Goal: Task Accomplishment & Management: Use online tool/utility

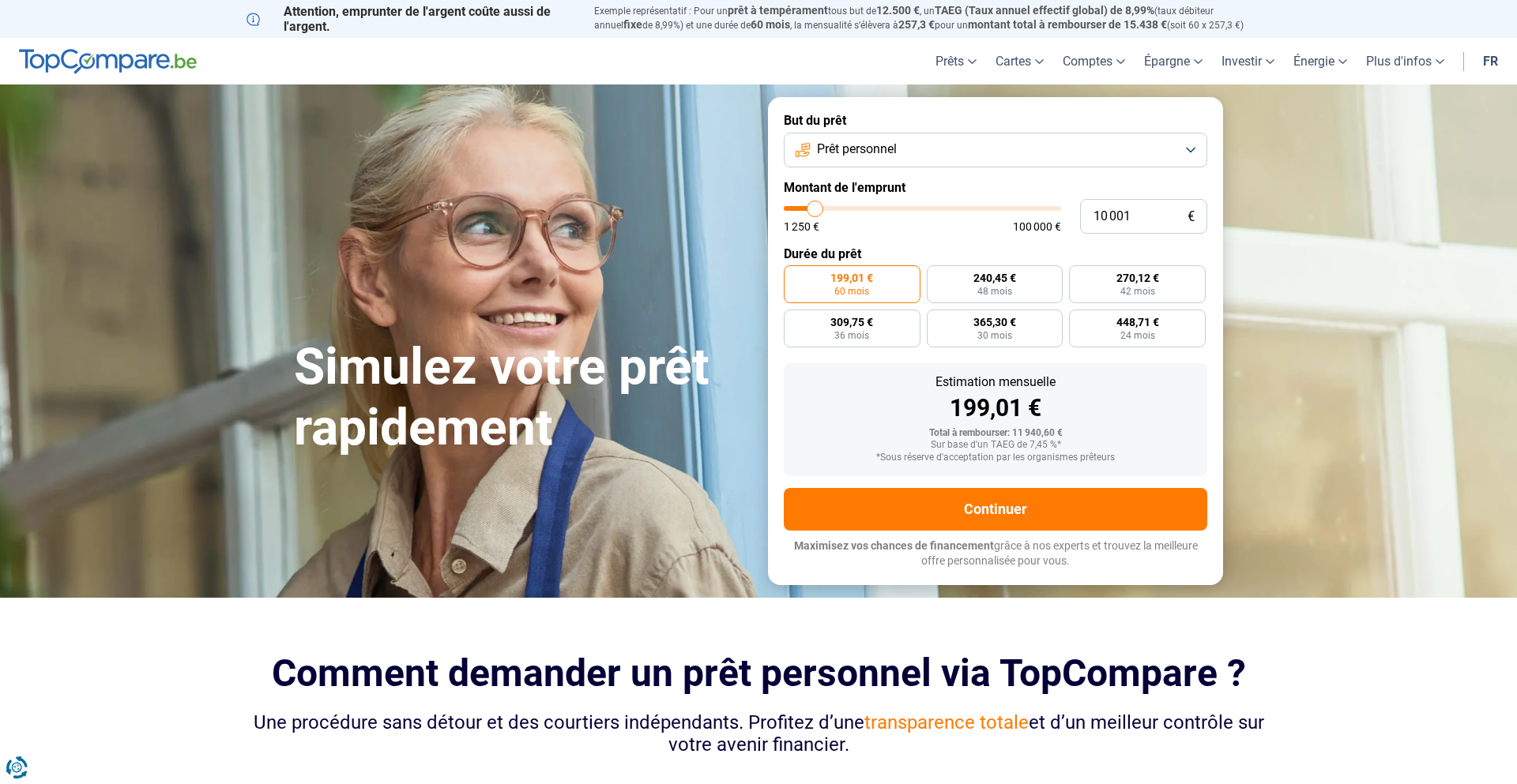
type input "9 500"
type input "9500"
type input "9 750"
type input "9750"
type input "10 000"
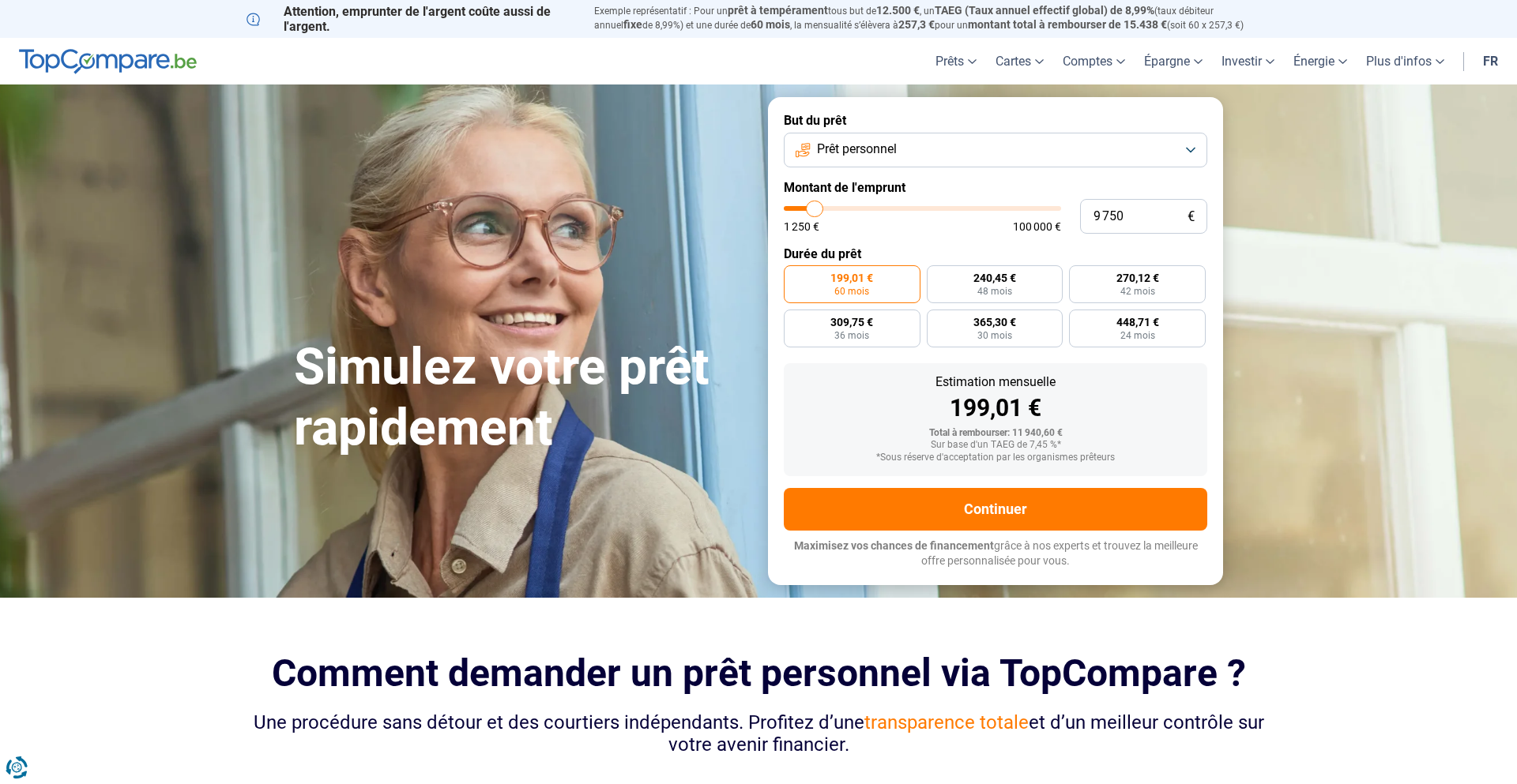
type input "10000"
type input "10 250"
type input "10250"
type input "10 500"
type input "10500"
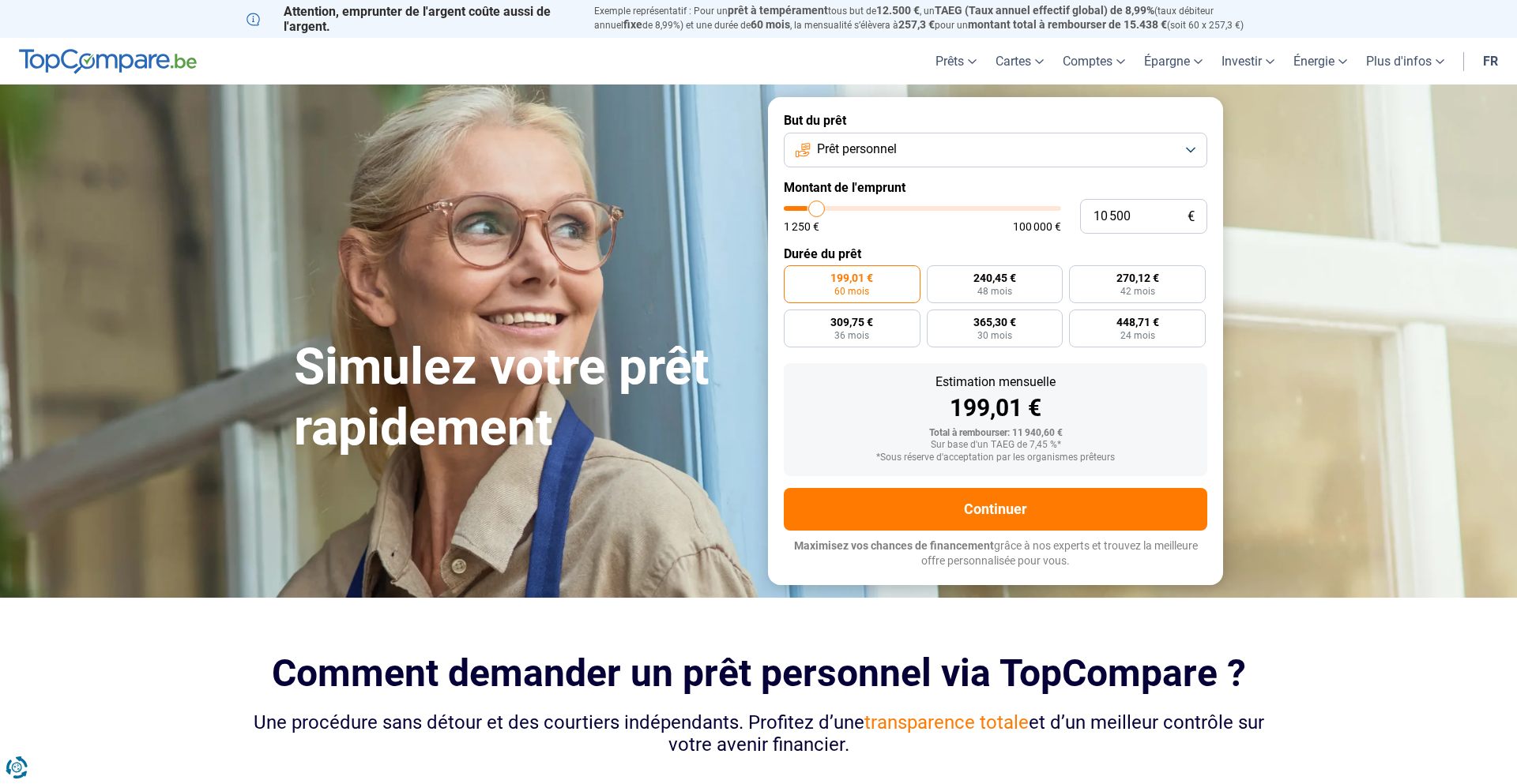
type input "11 000"
type input "11000"
type input "11 250"
type input "11250"
type input "11 500"
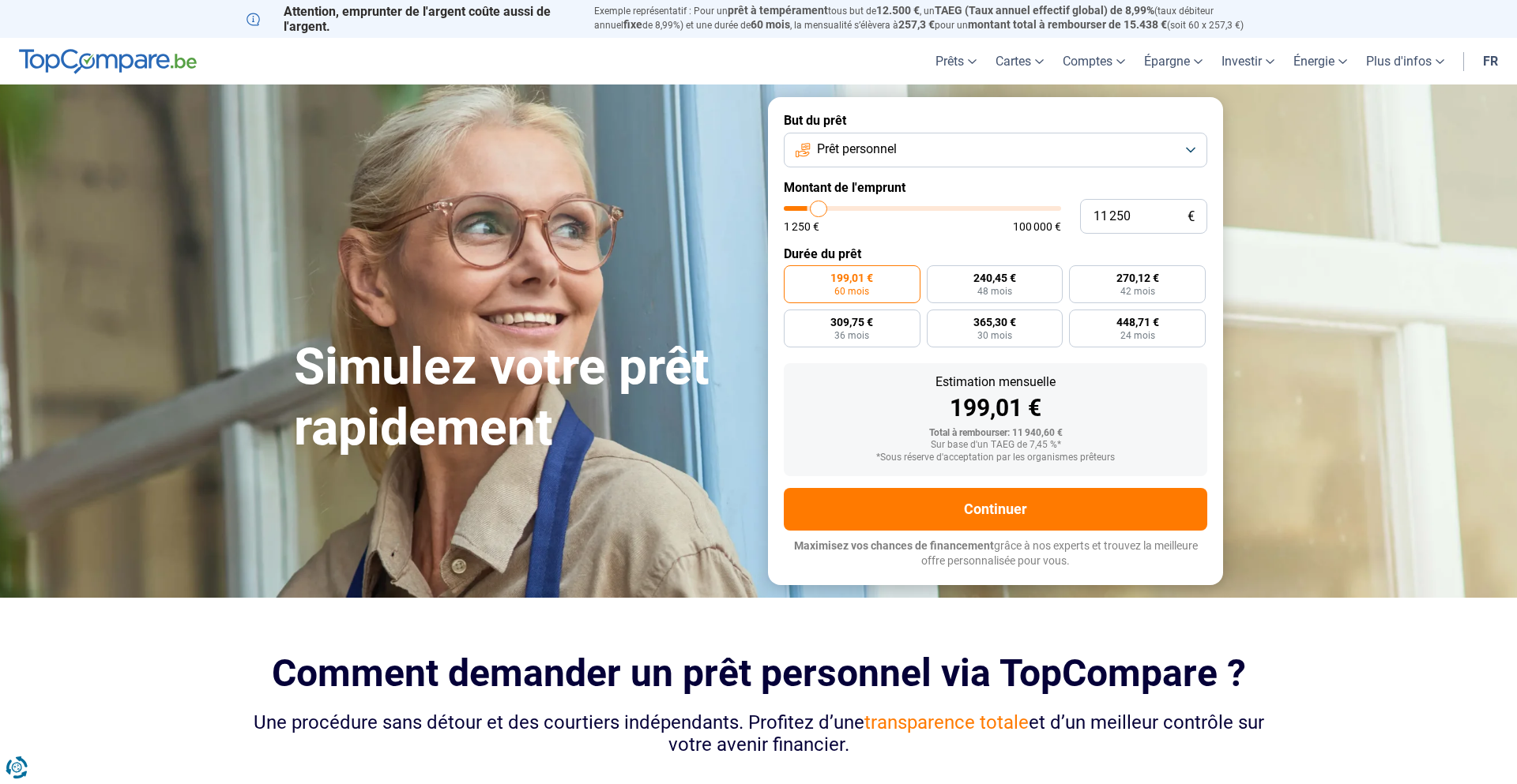
type input "11500"
type input "11 750"
type input "11750"
type input "12 000"
type input "12000"
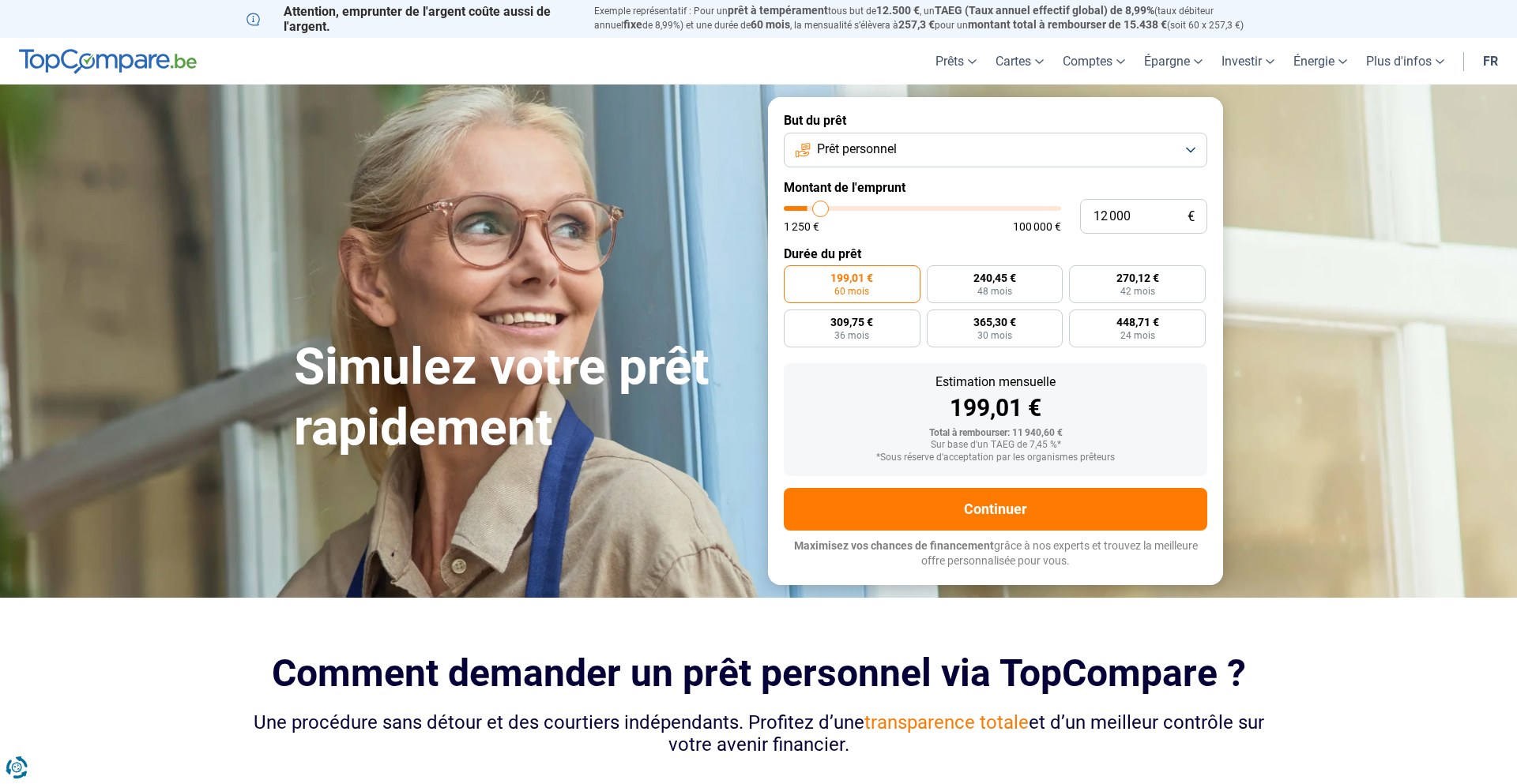
type input "12 250"
type input "12250"
type input "12 750"
type input "12750"
type input "13 000"
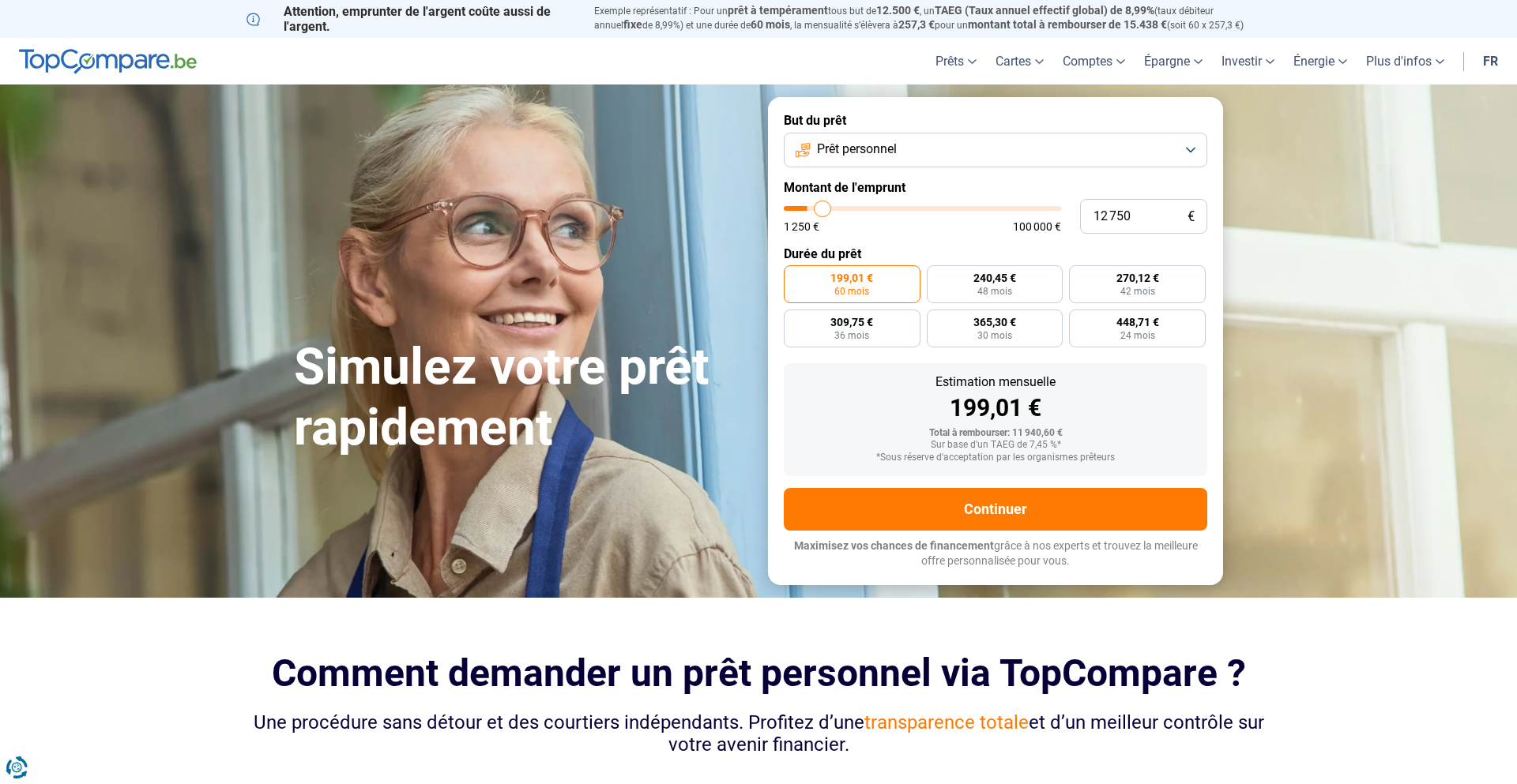
type input "13000"
type input "13 500"
type input "13500"
type input "14 000"
type input "14000"
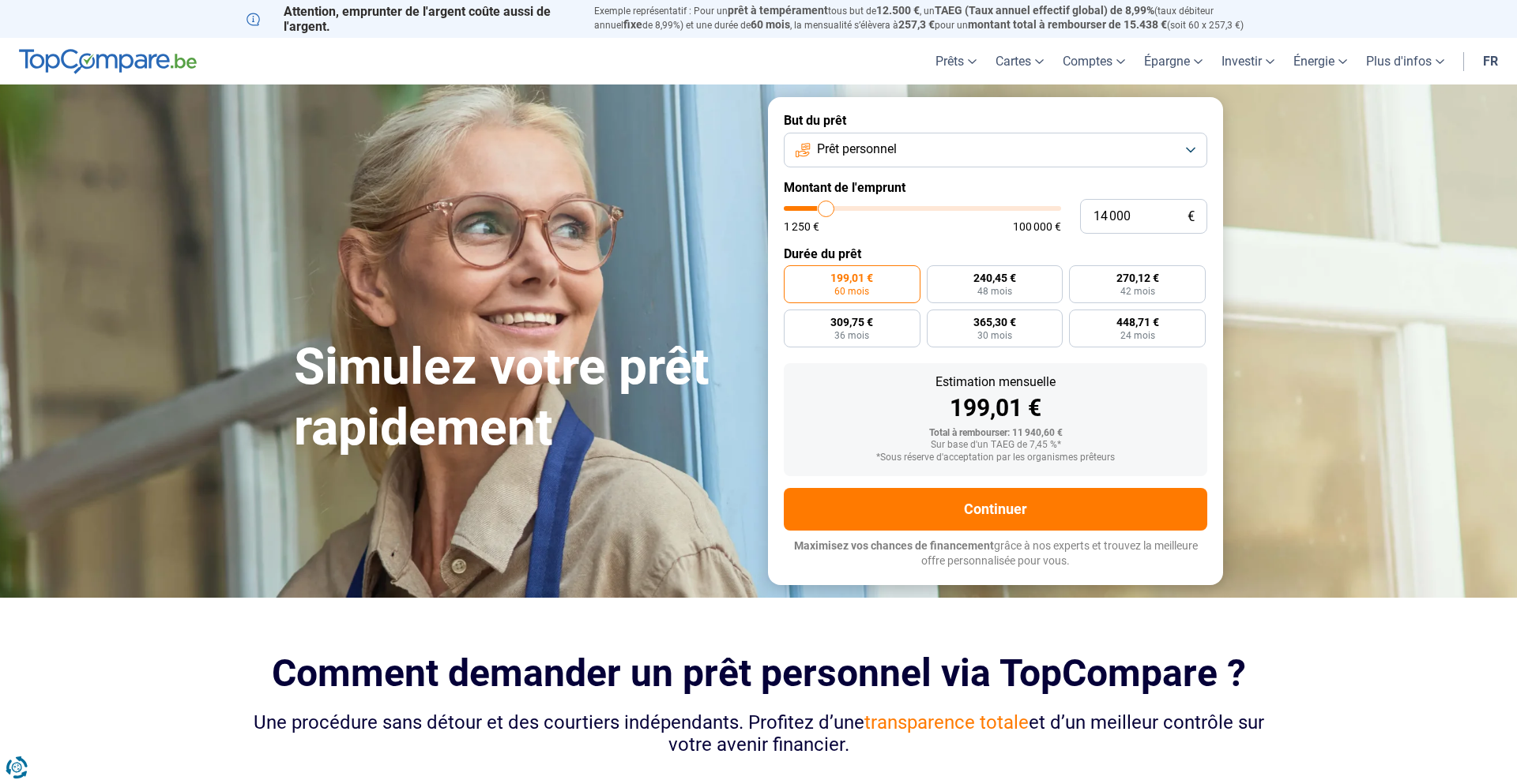
type input "14 250"
type input "14250"
type input "14 500"
type input "14500"
type input "14 750"
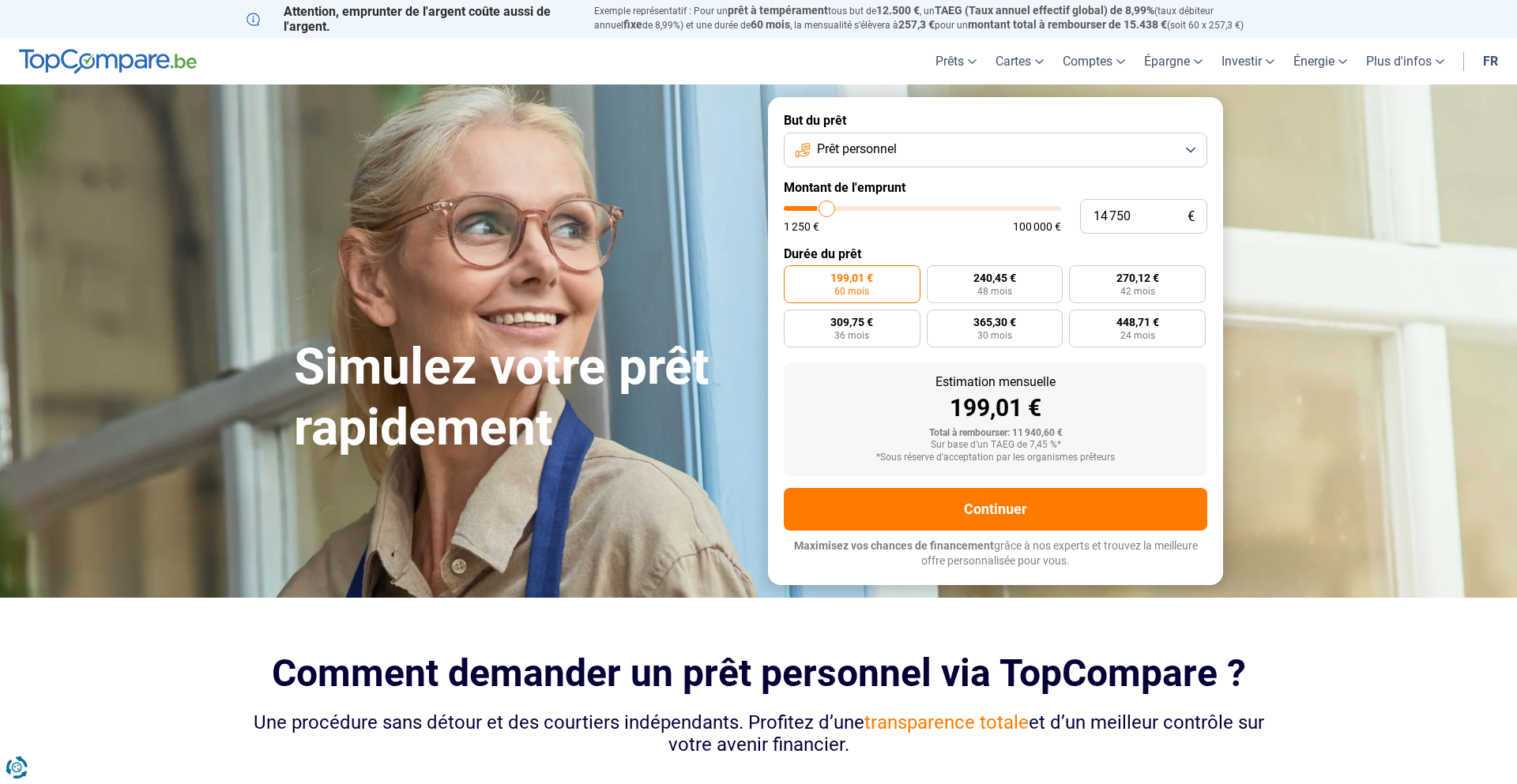
type input "14750"
type input "15 000"
type input "15000"
type input "15 250"
type input "15250"
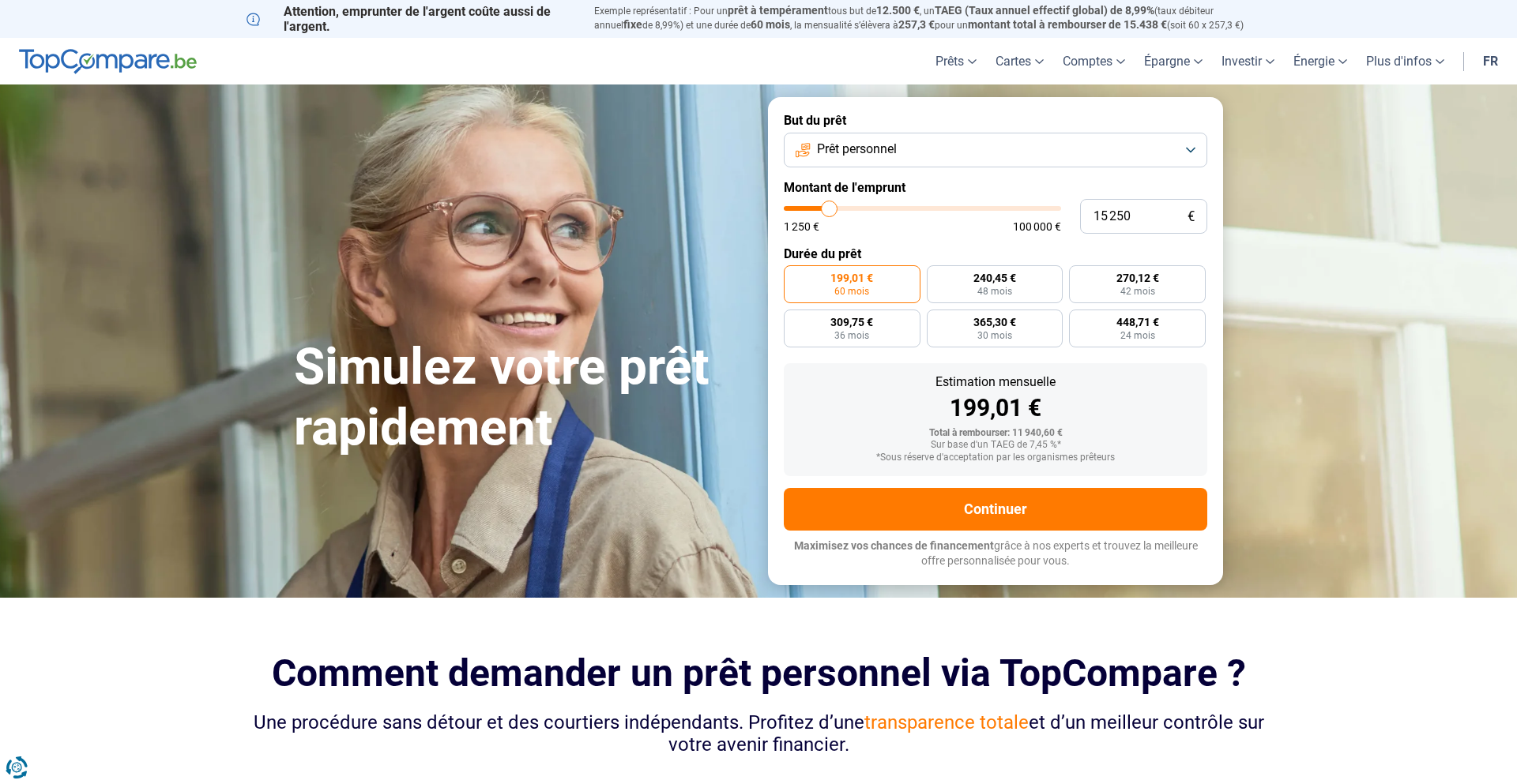
type input "15 500"
type input "15500"
type input "15 750"
type input "15750"
type input "16 000"
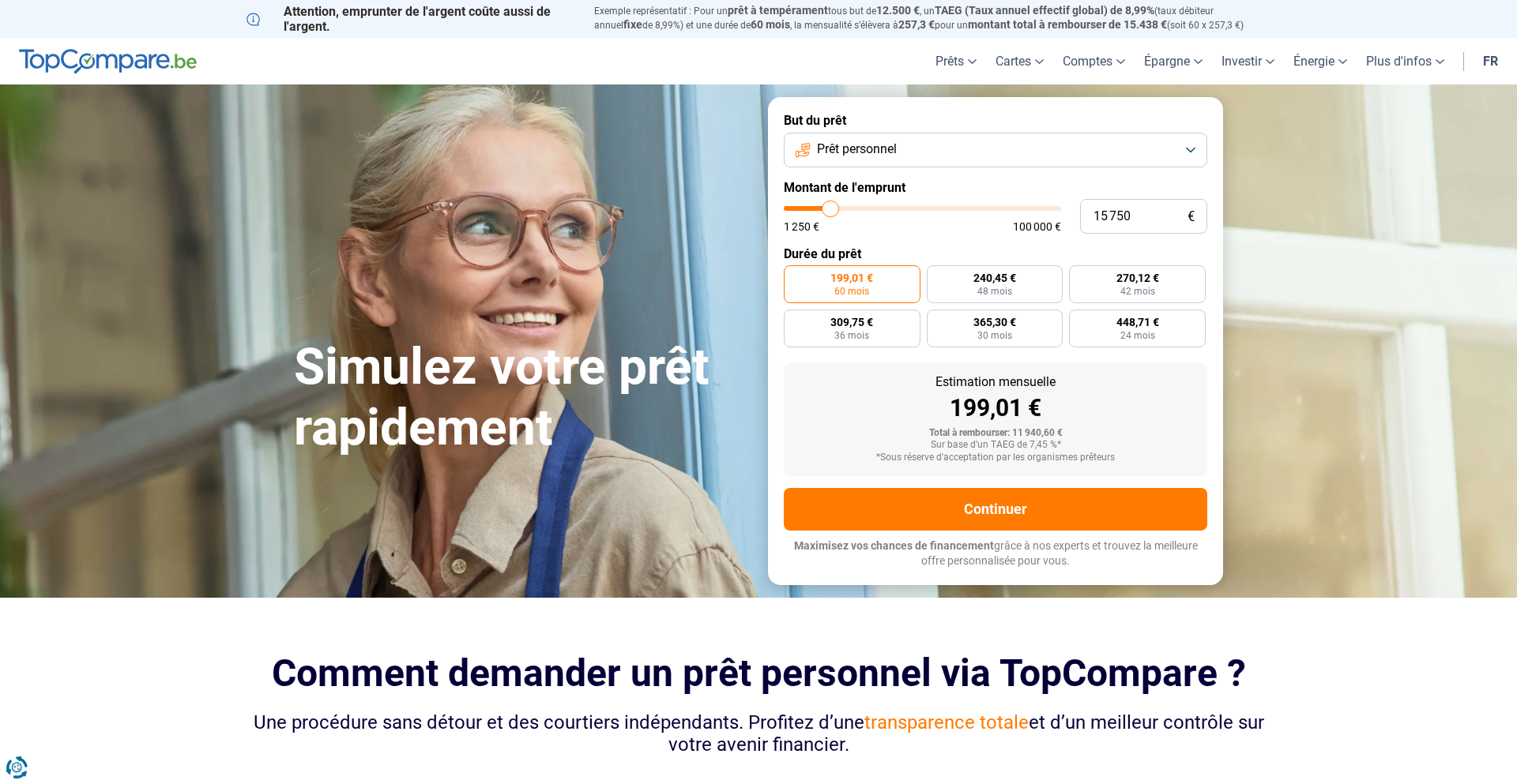
type input "16000"
type input "16 250"
type input "16250"
type input "16 500"
type input "16500"
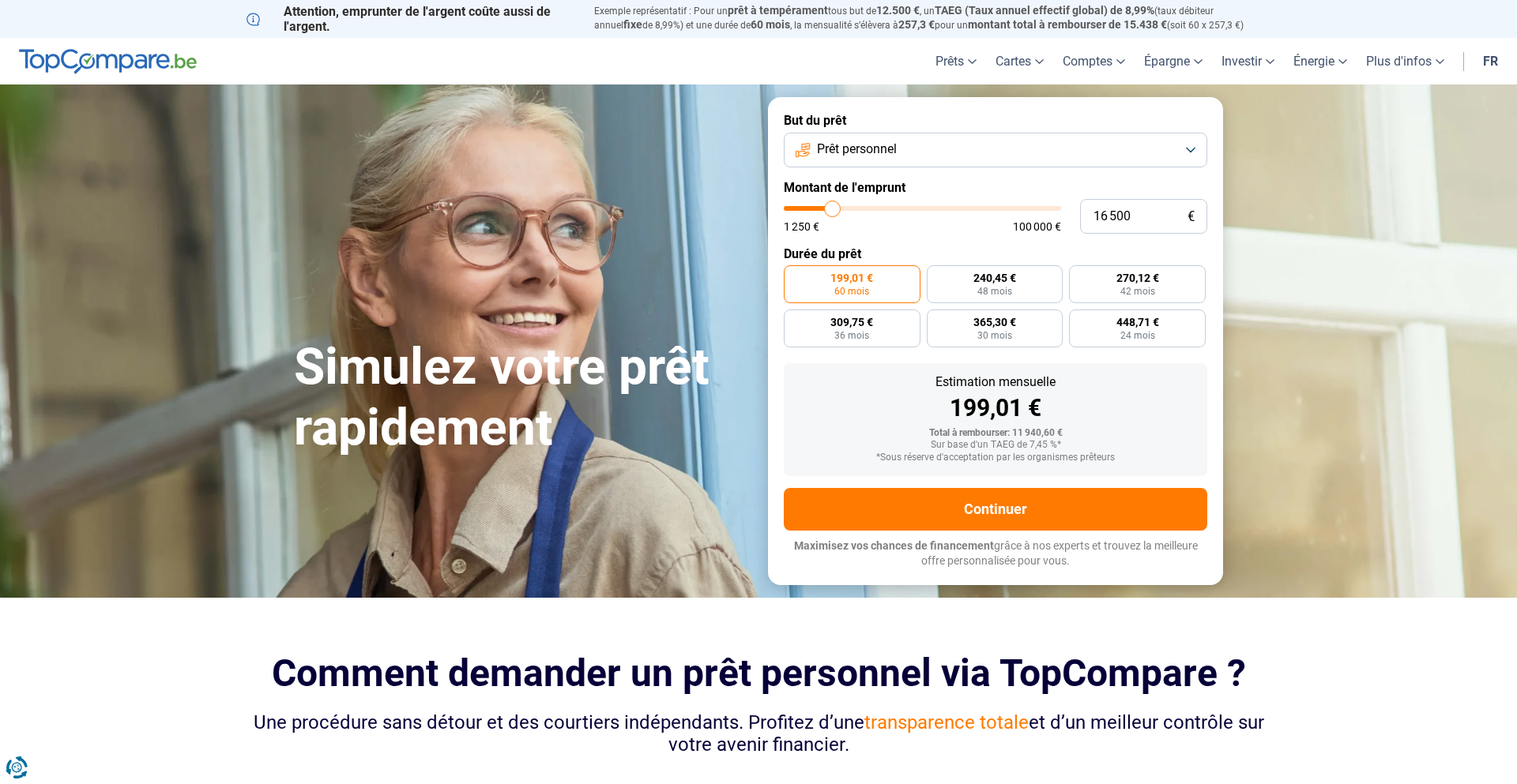
type input "16 750"
type input "16750"
type input "17 000"
type input "17000"
type input "17 250"
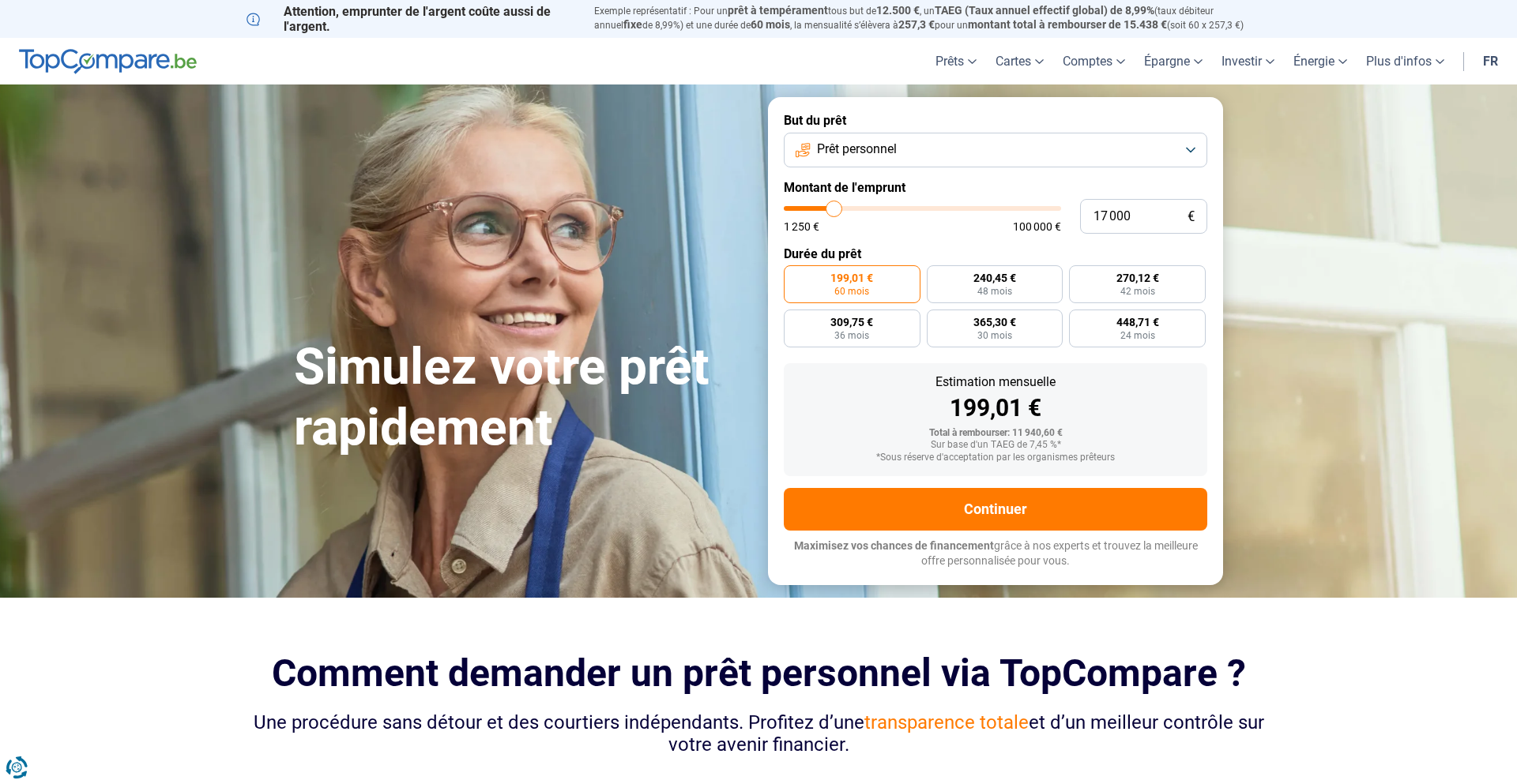
type input "17250"
type input "17 500"
type input "17500"
type input "17 750"
type input "17750"
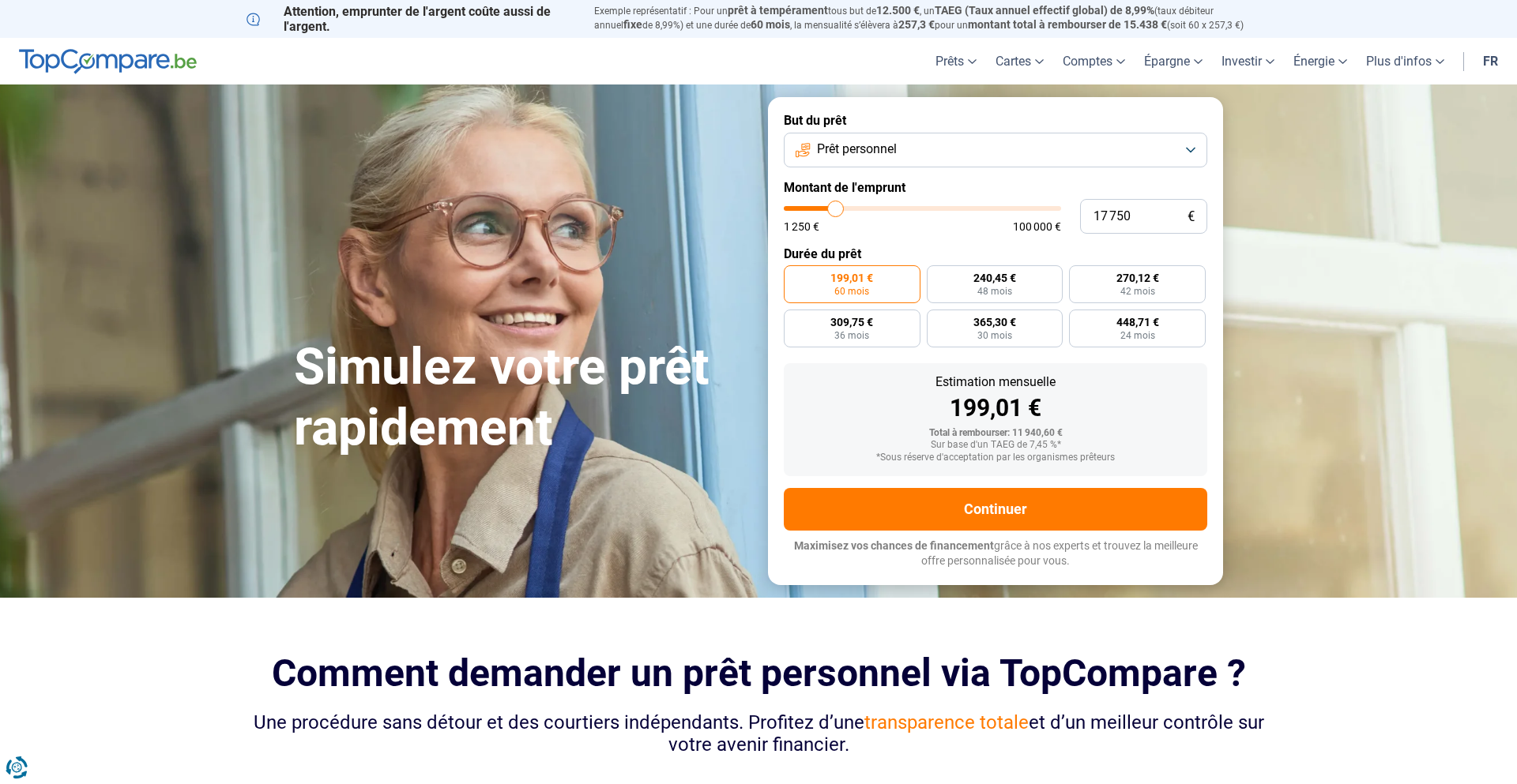
type input "17 500"
type input "17500"
type input "17 250"
type input "17250"
type input "17 000"
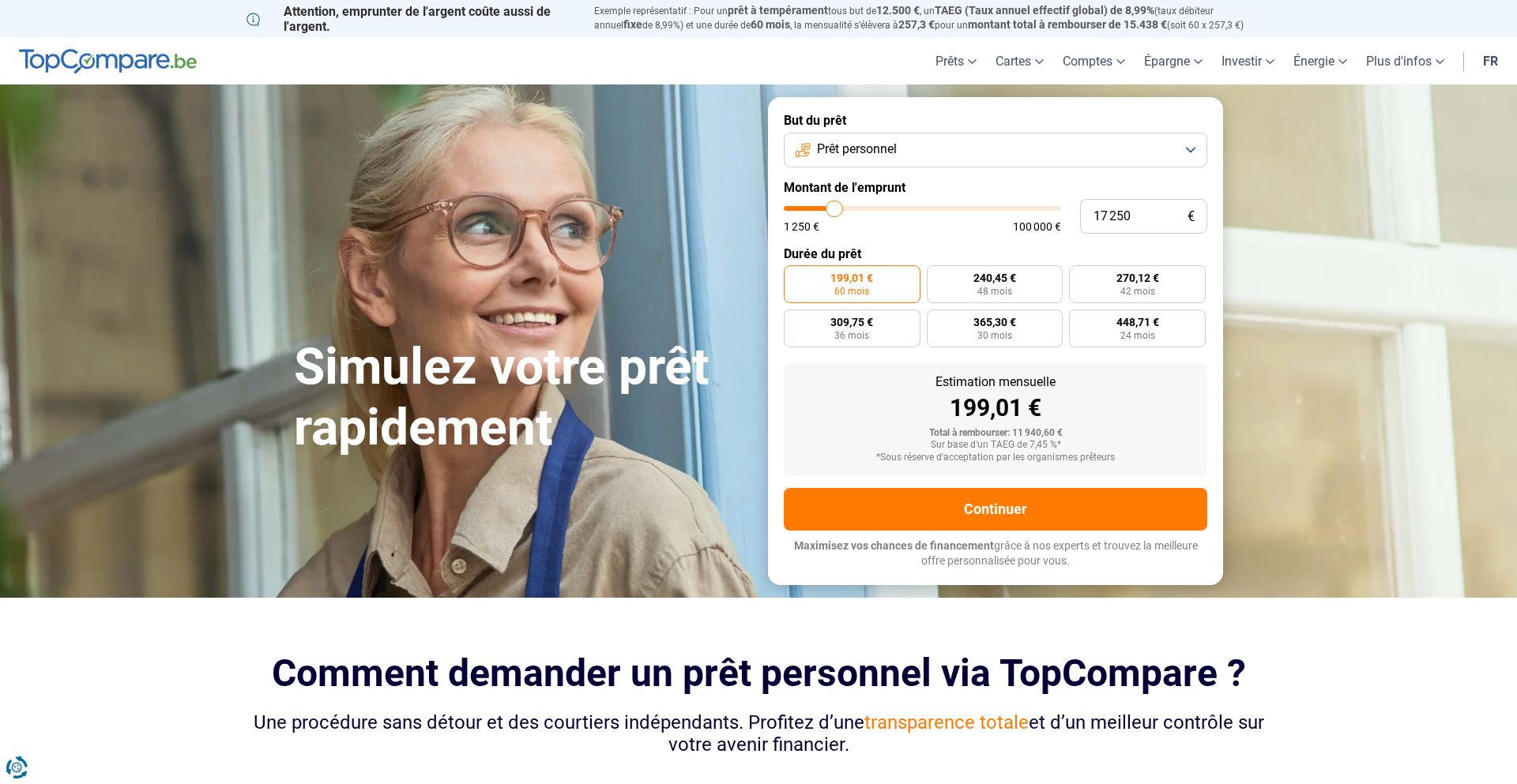
type input "17000"
type input "16 750"
type input "16750"
type input "16 500"
type input "16500"
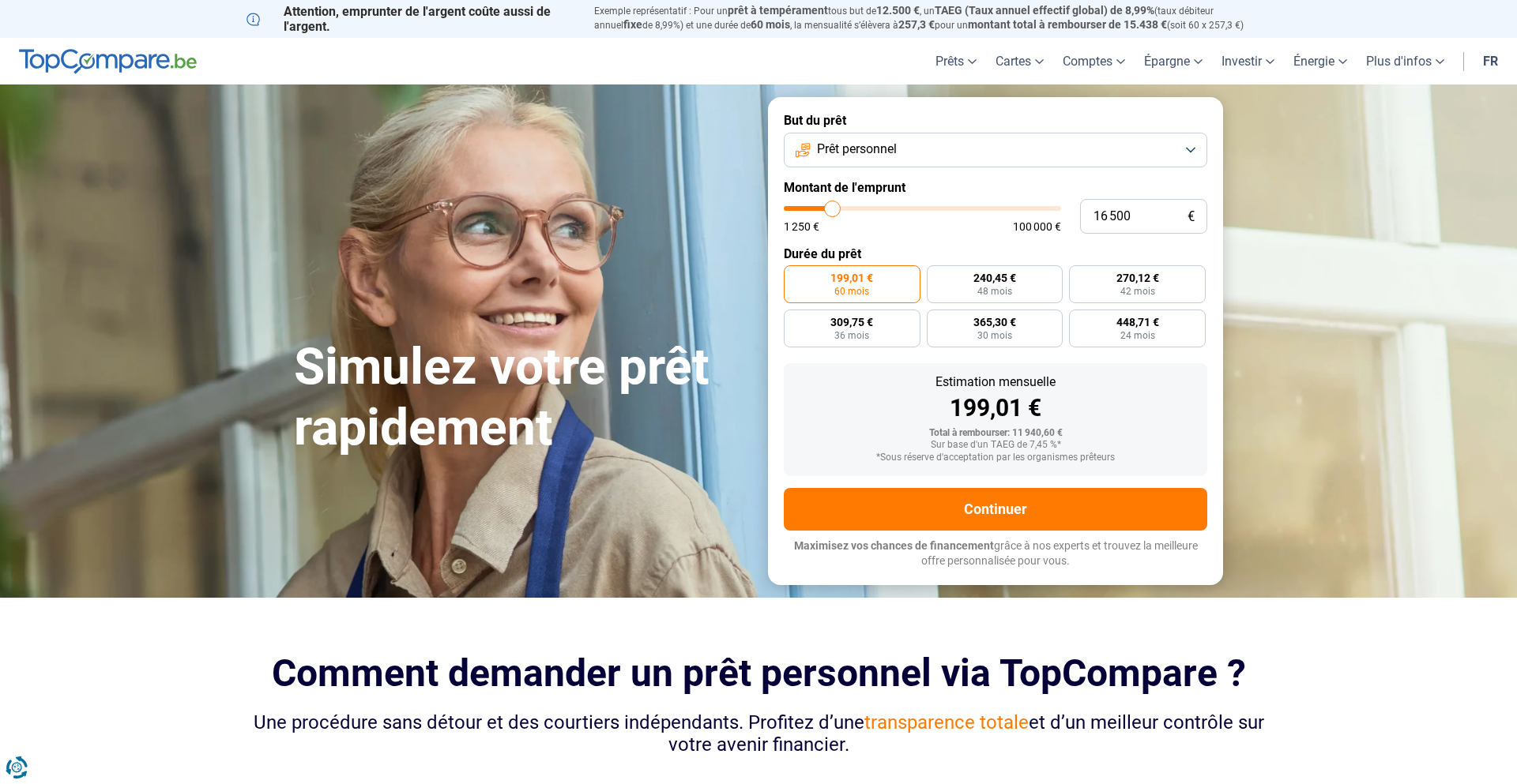
type input "16 250"
type input "16250"
type input "16 000"
type input "16000"
type input "15 250"
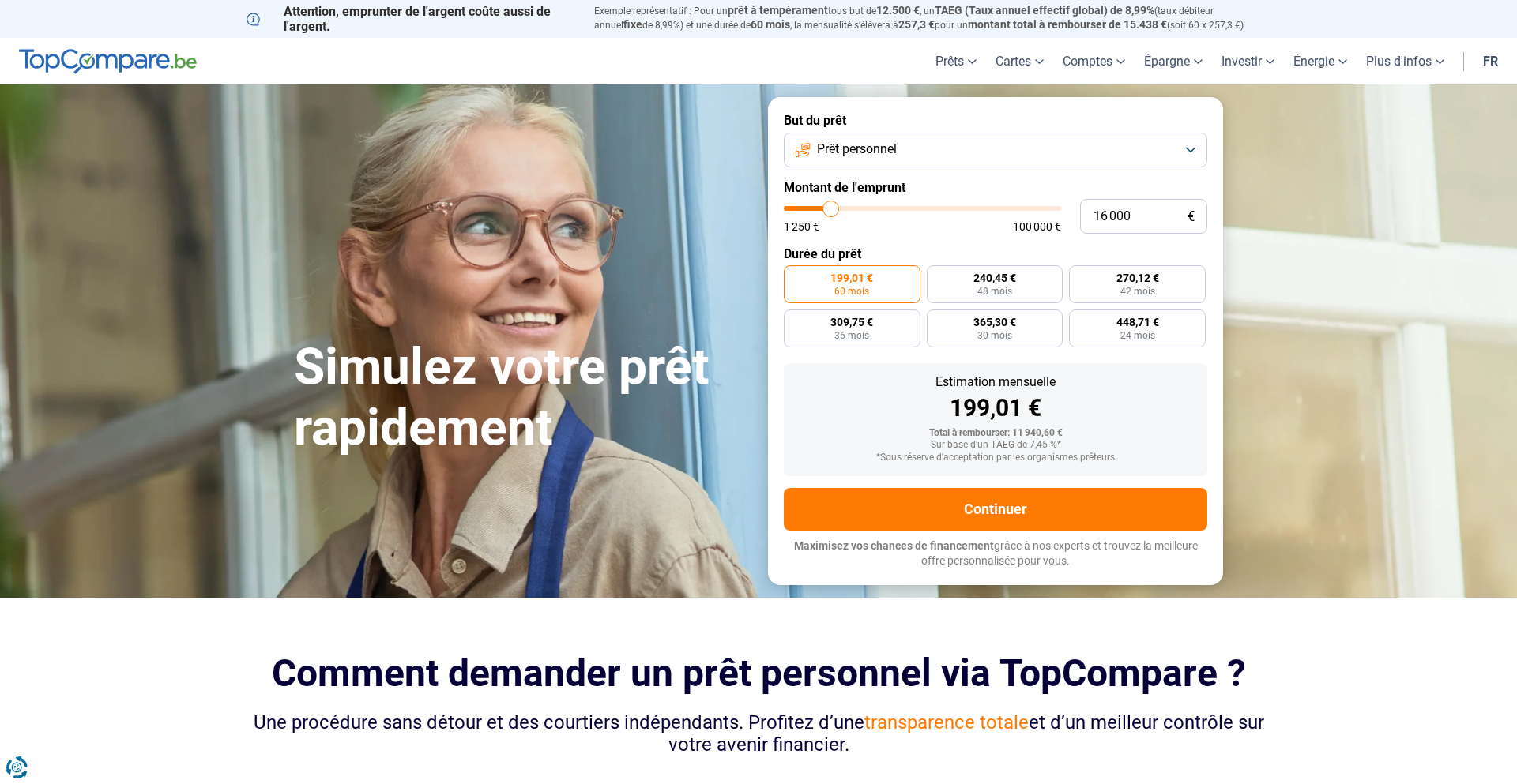
type input "15250"
type input "15 000"
type input "15000"
type input "14 500"
type input "14500"
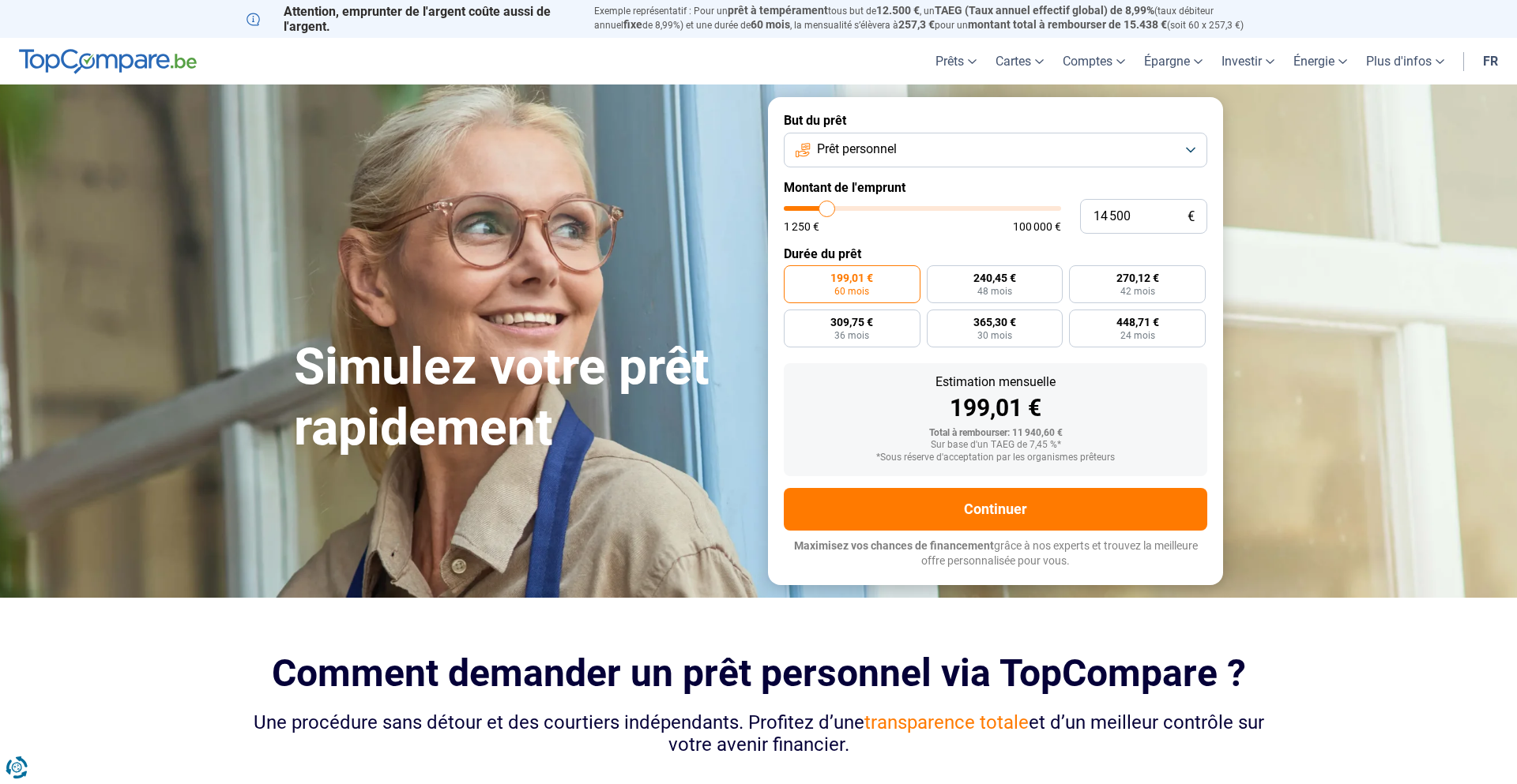
type input "13 750"
type input "13750"
type input "13 500"
type input "13500"
type input "13 000"
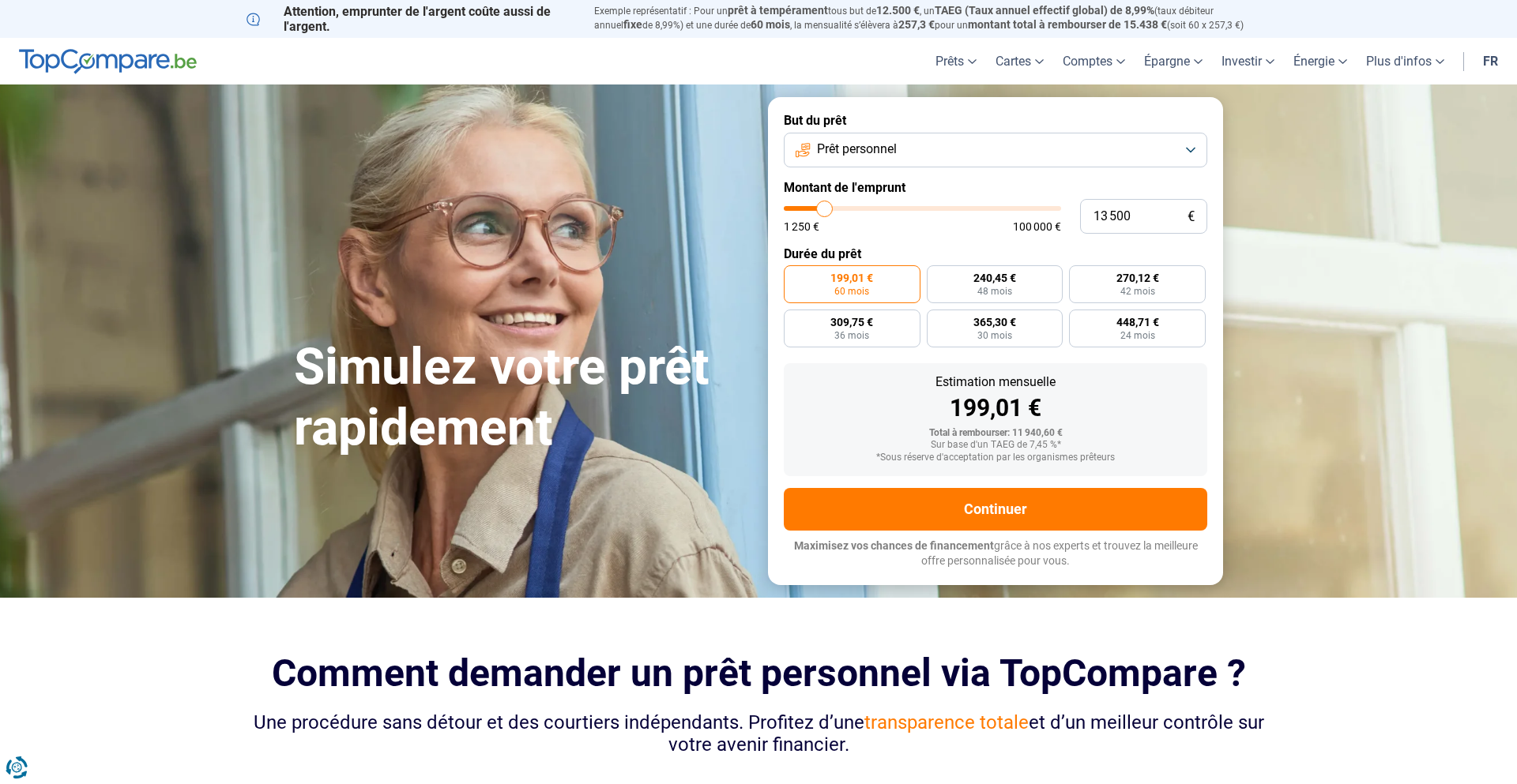
type input "13000"
type input "12 500"
type input "12500"
type input "12 250"
type input "12250"
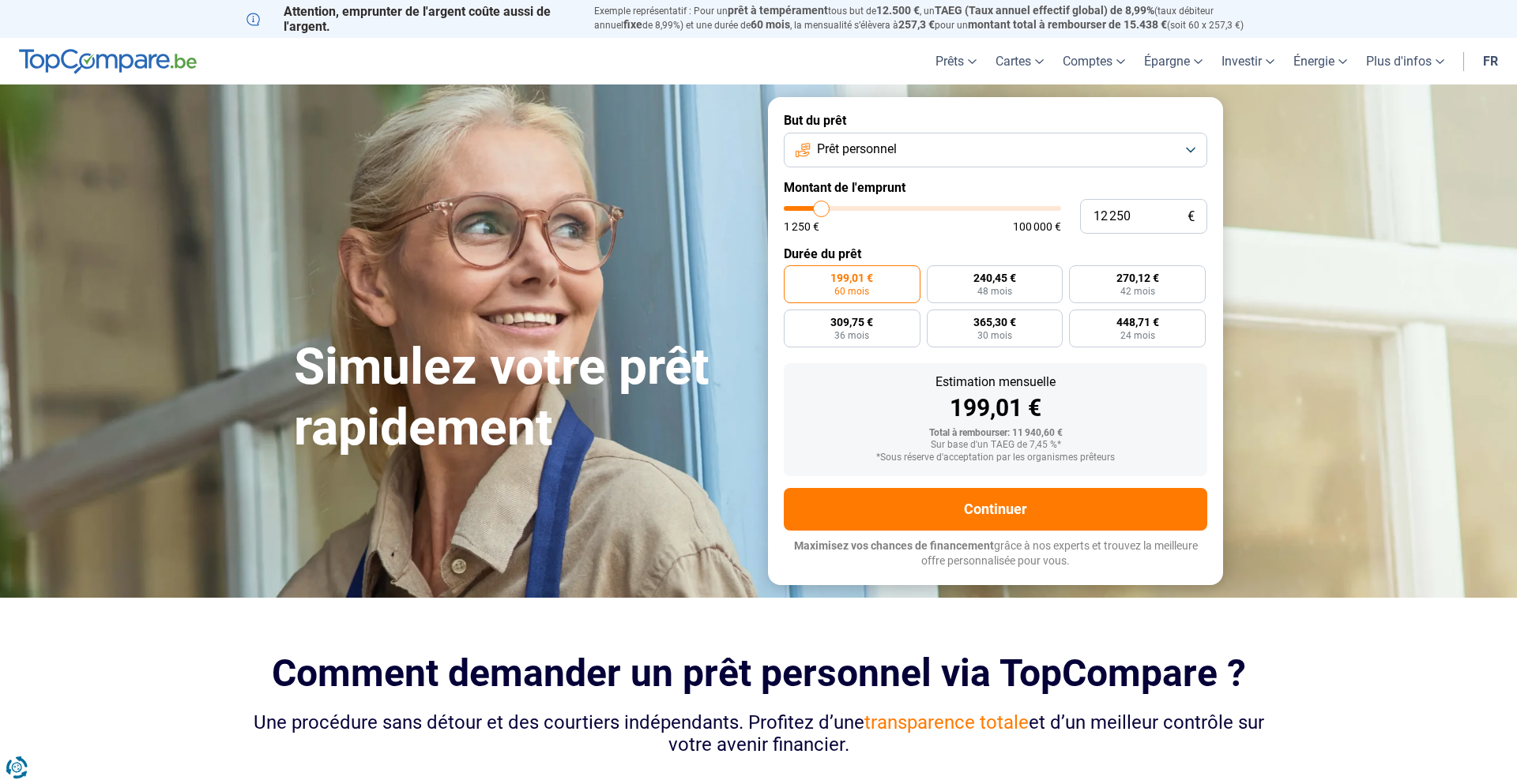
type input "11 750"
type input "11750"
type input "11 250"
type input "11250"
type input "11 000"
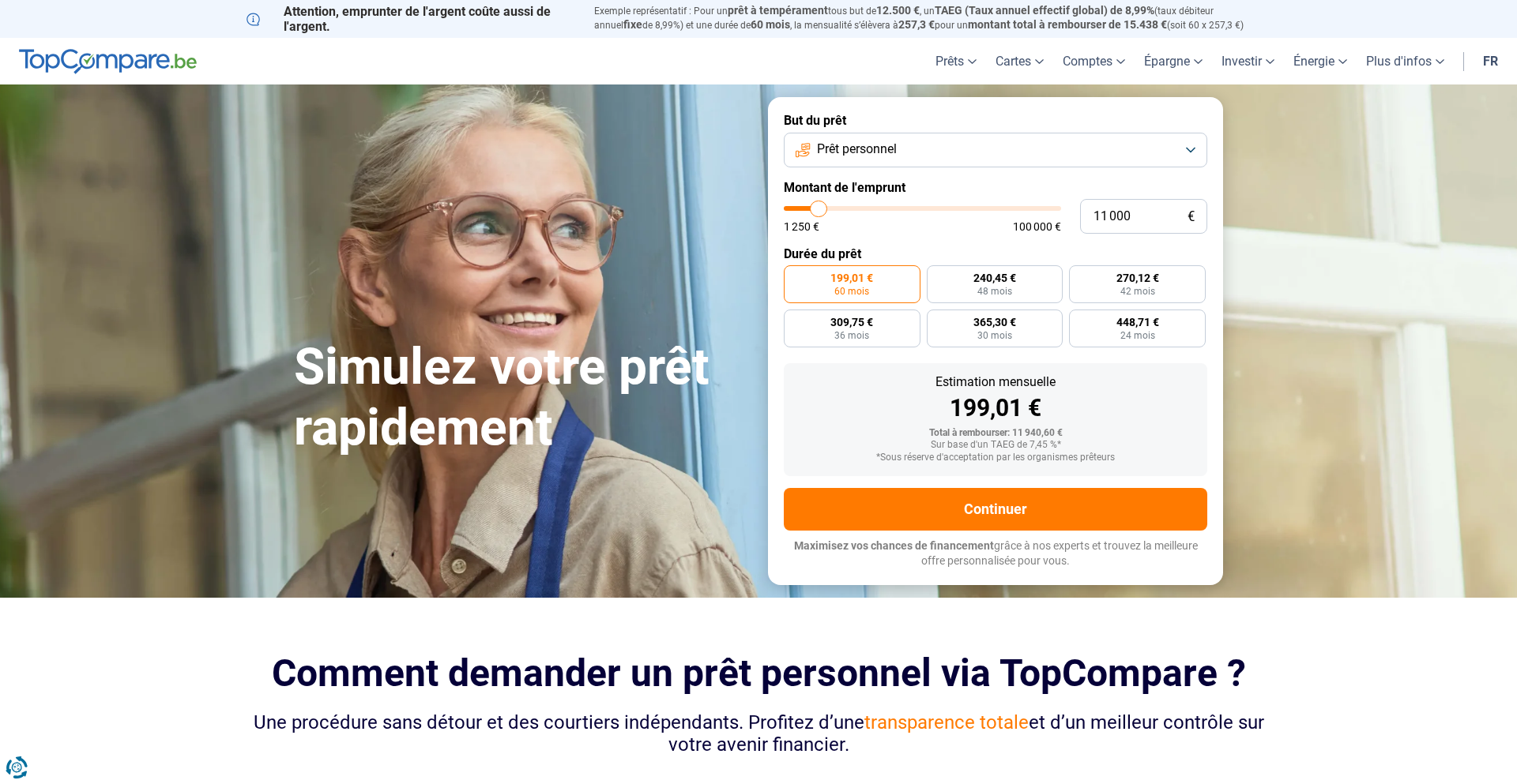
type input "11000"
type input "10 750"
type input "10750"
type input "10 500"
type input "10500"
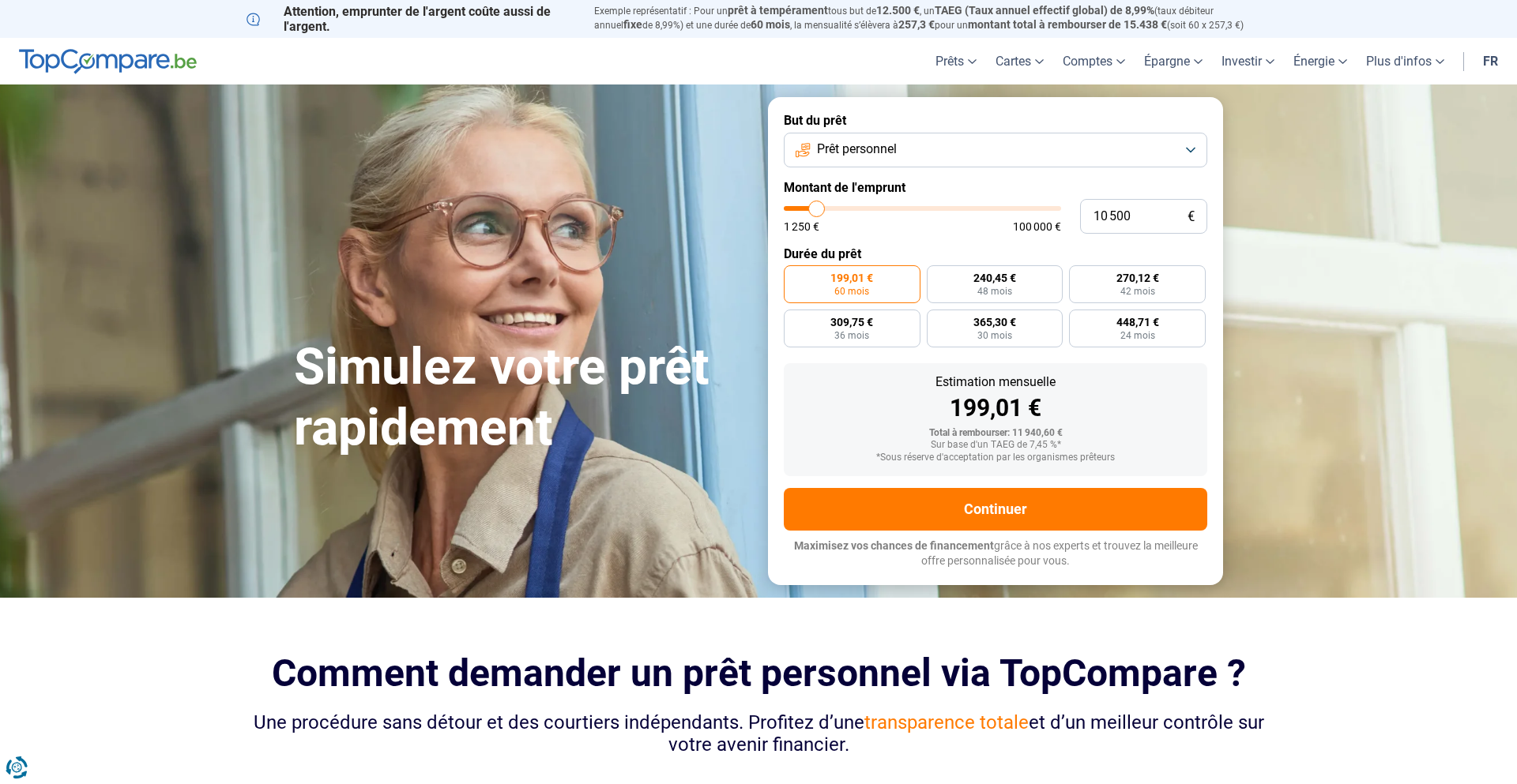
type input "10 250"
type input "10250"
type input "10 000"
type input "10000"
type input "9 750"
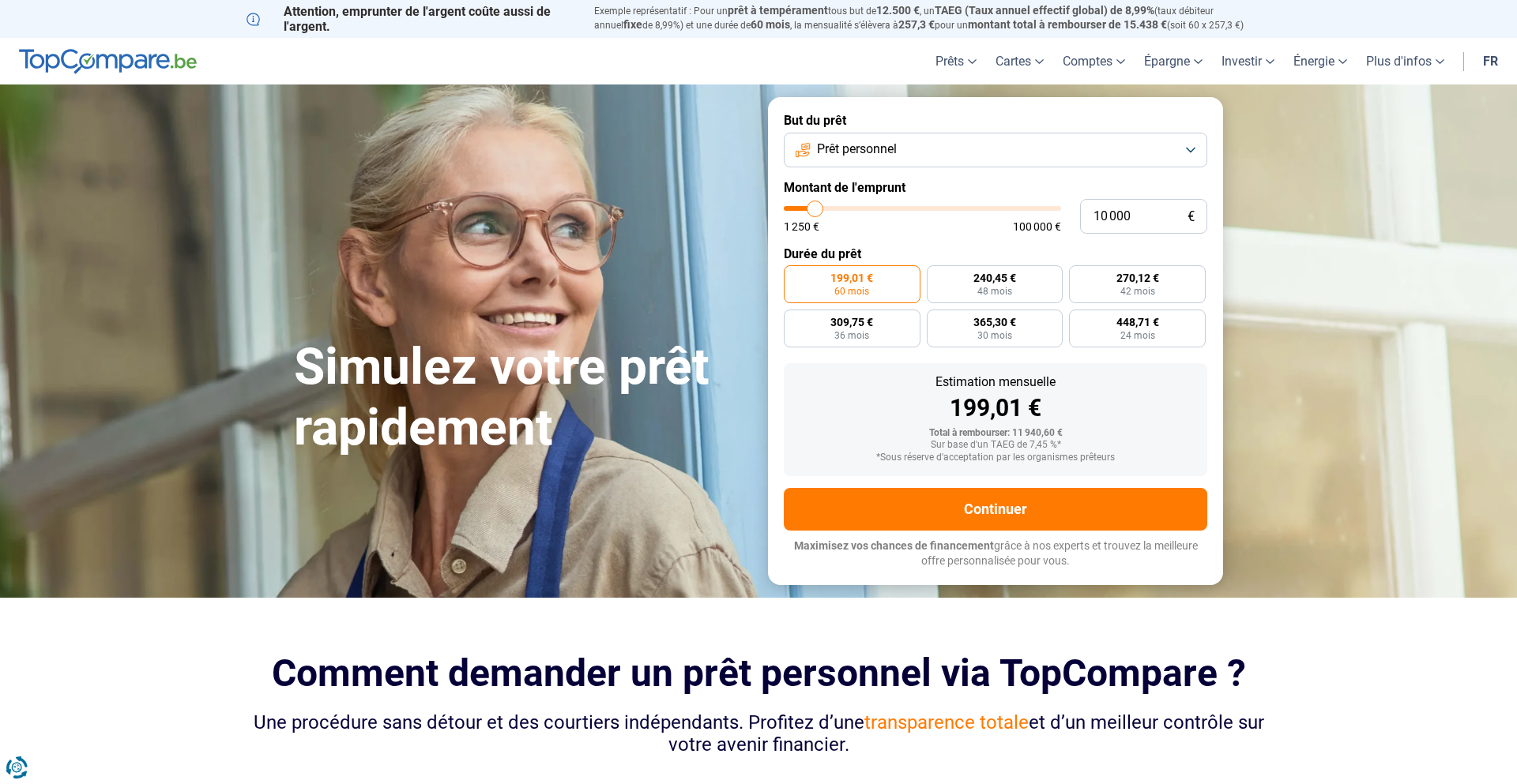
type input "9750"
type input "9 500"
type input "9500"
type input "9 250"
type input "9250"
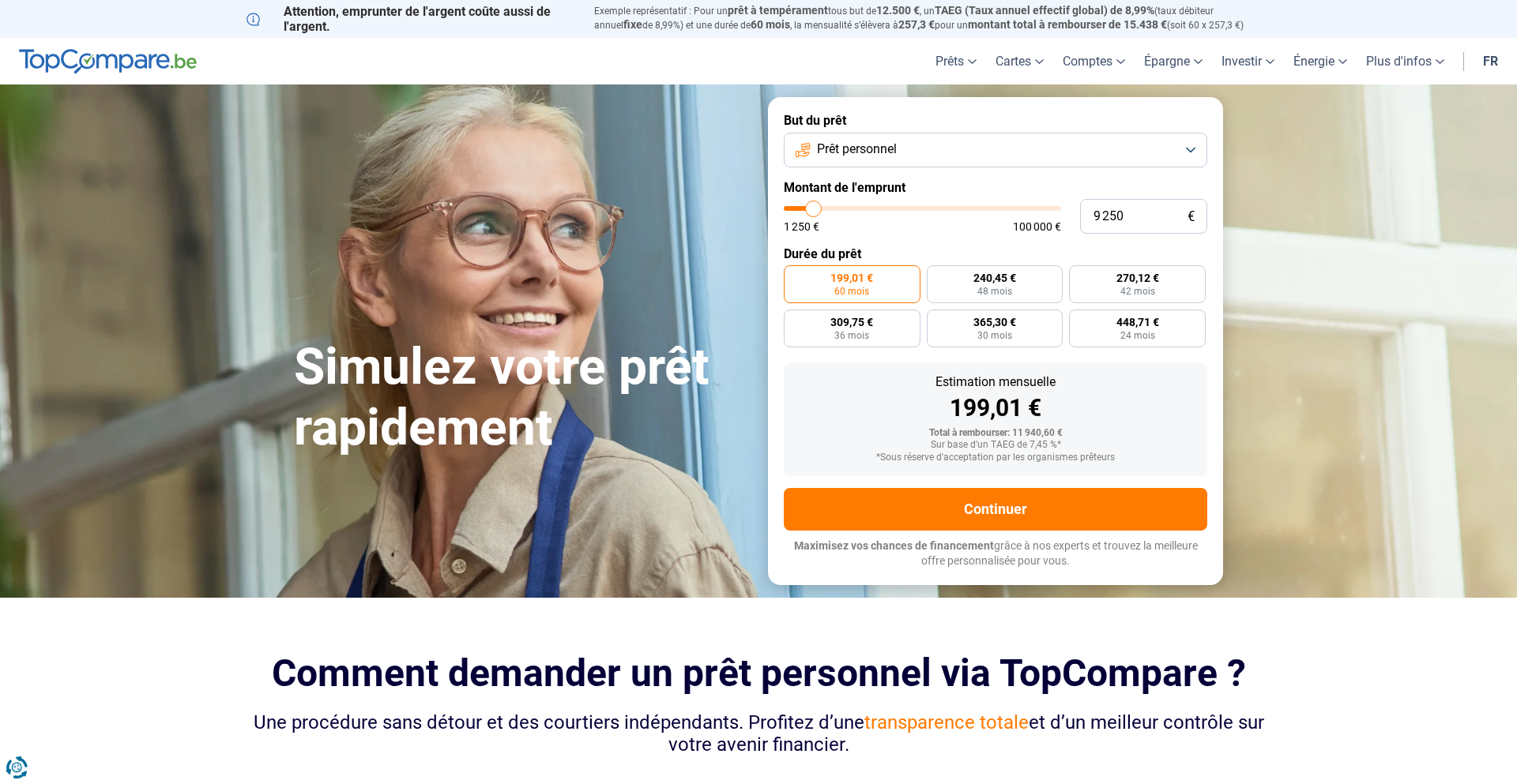
type input "9 000"
type input "9000"
type input "8 500"
type input "8500"
type input "8 000"
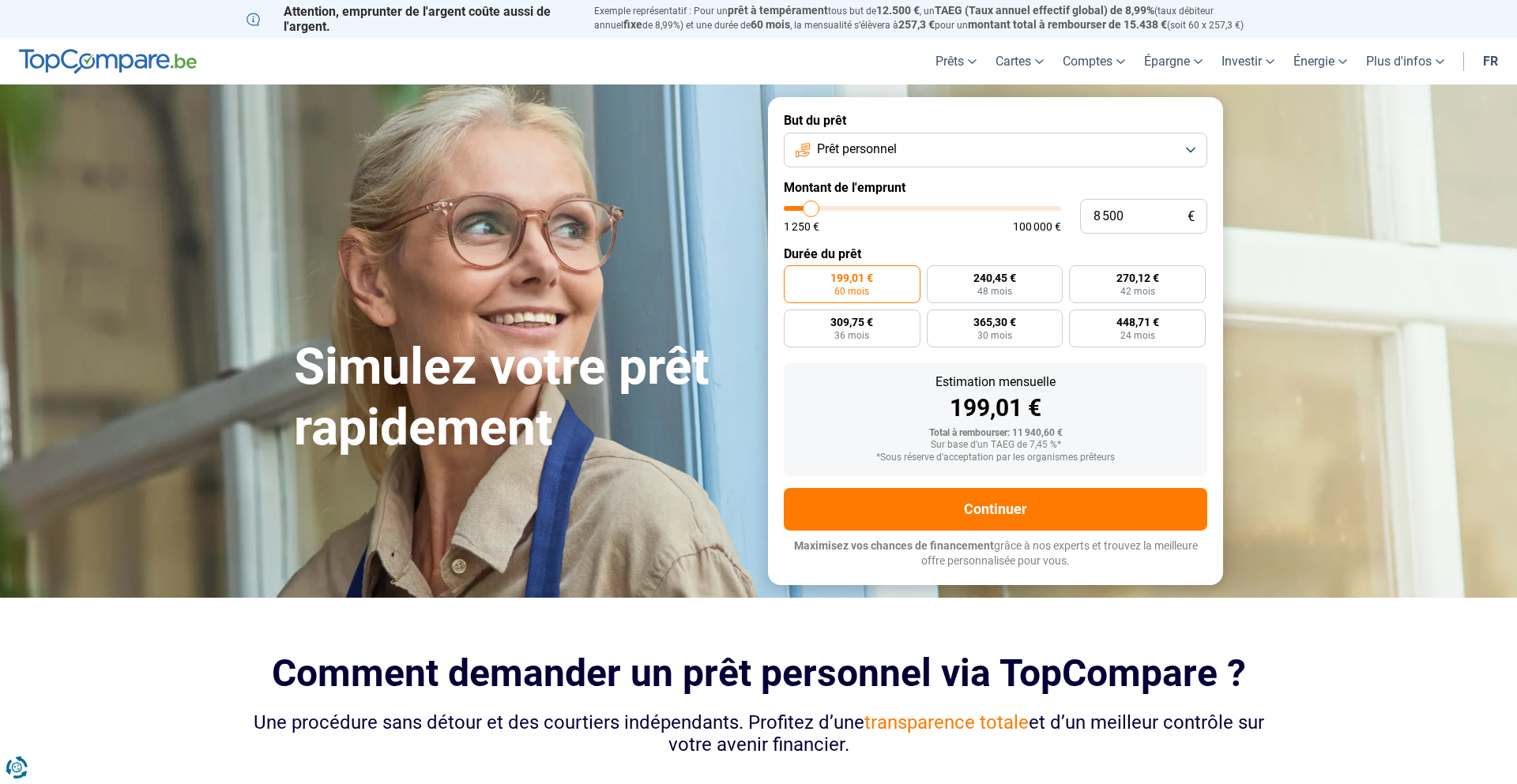
type input "8000"
type input "7 750"
type input "7750"
type input "7 500"
type input "7500"
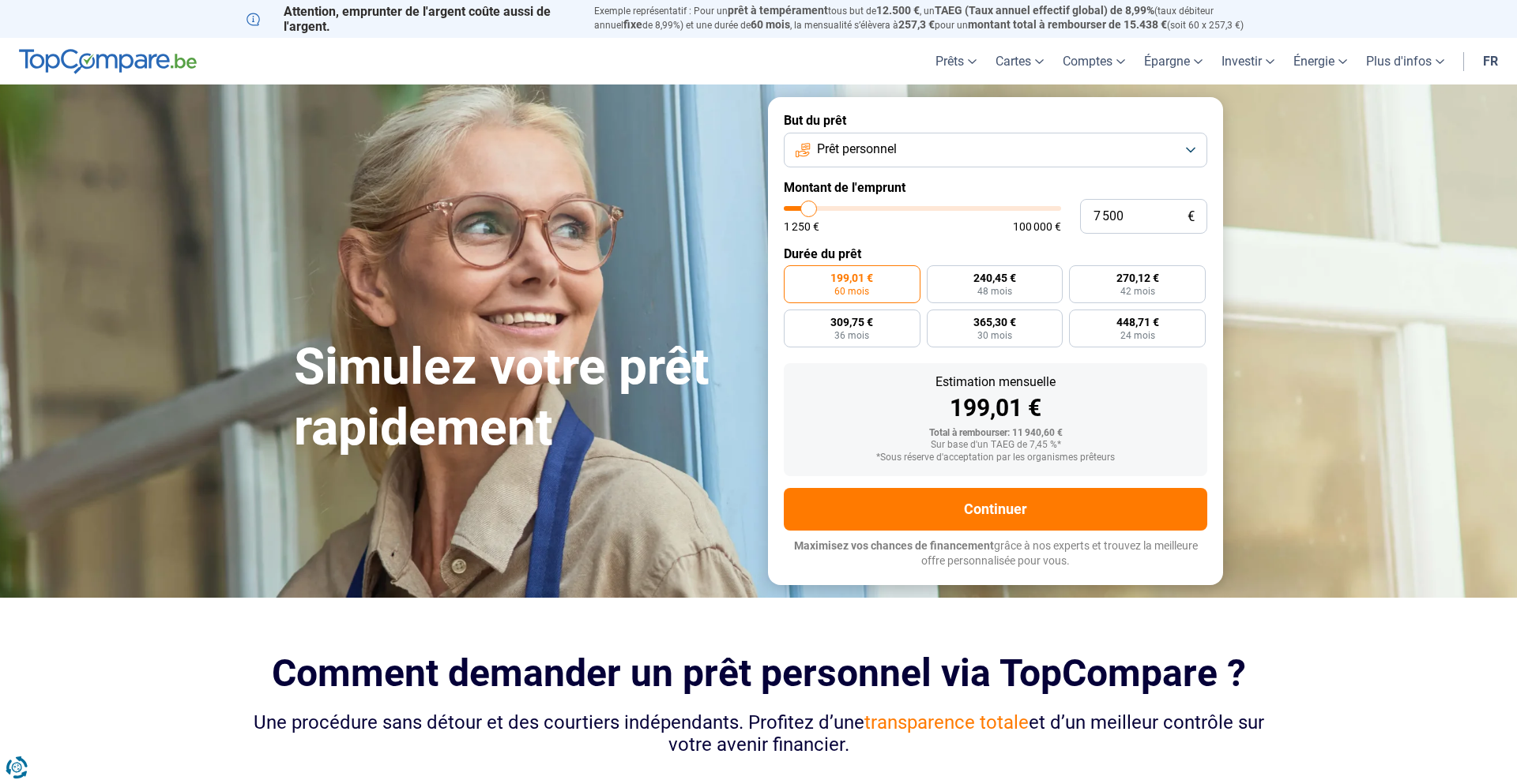
type input "7 250"
type input "7250"
type input "6 750"
type input "6750"
type input "6 250"
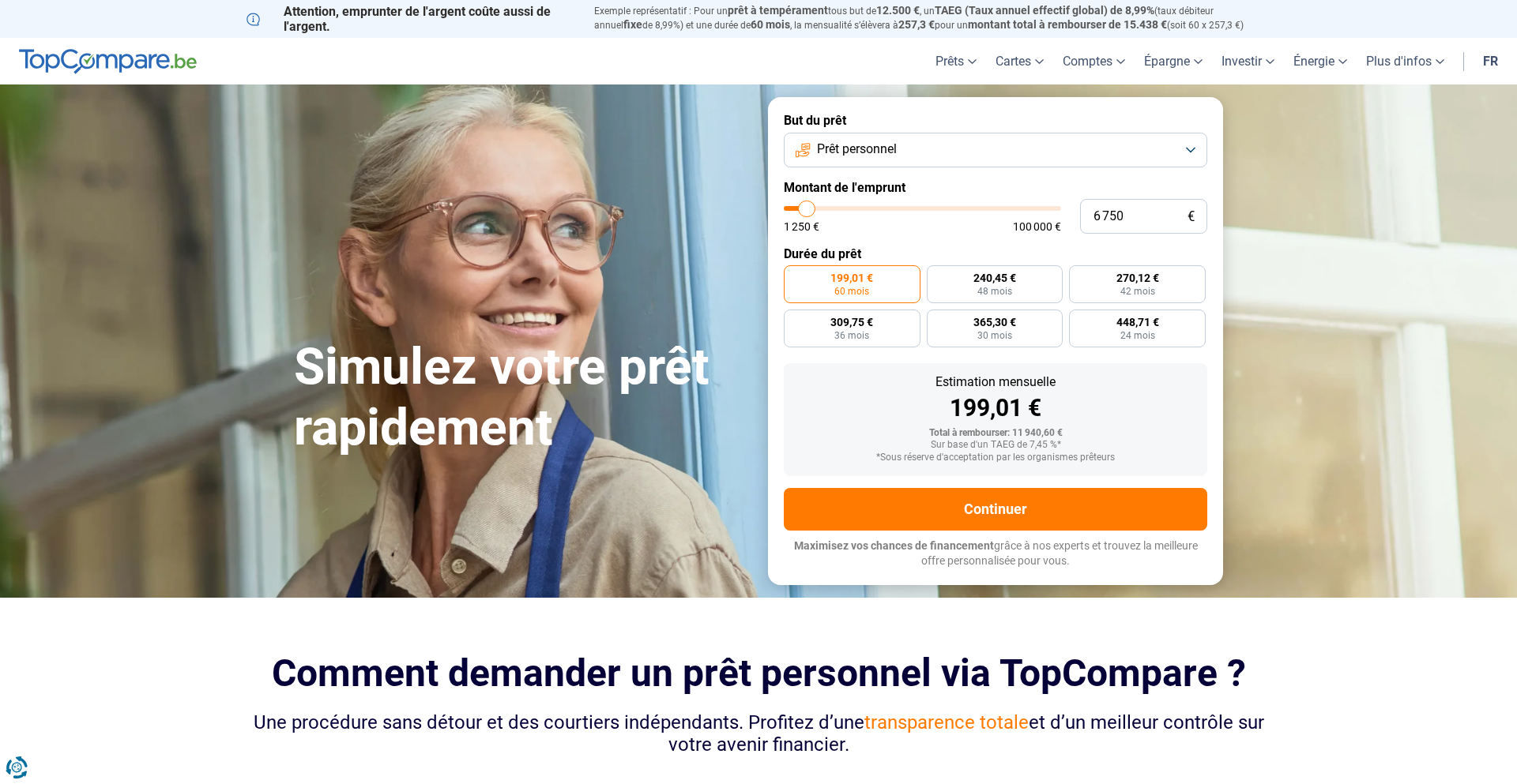
type input "6250"
type input "6 000"
type input "6000"
type input "5 750"
type input "5750"
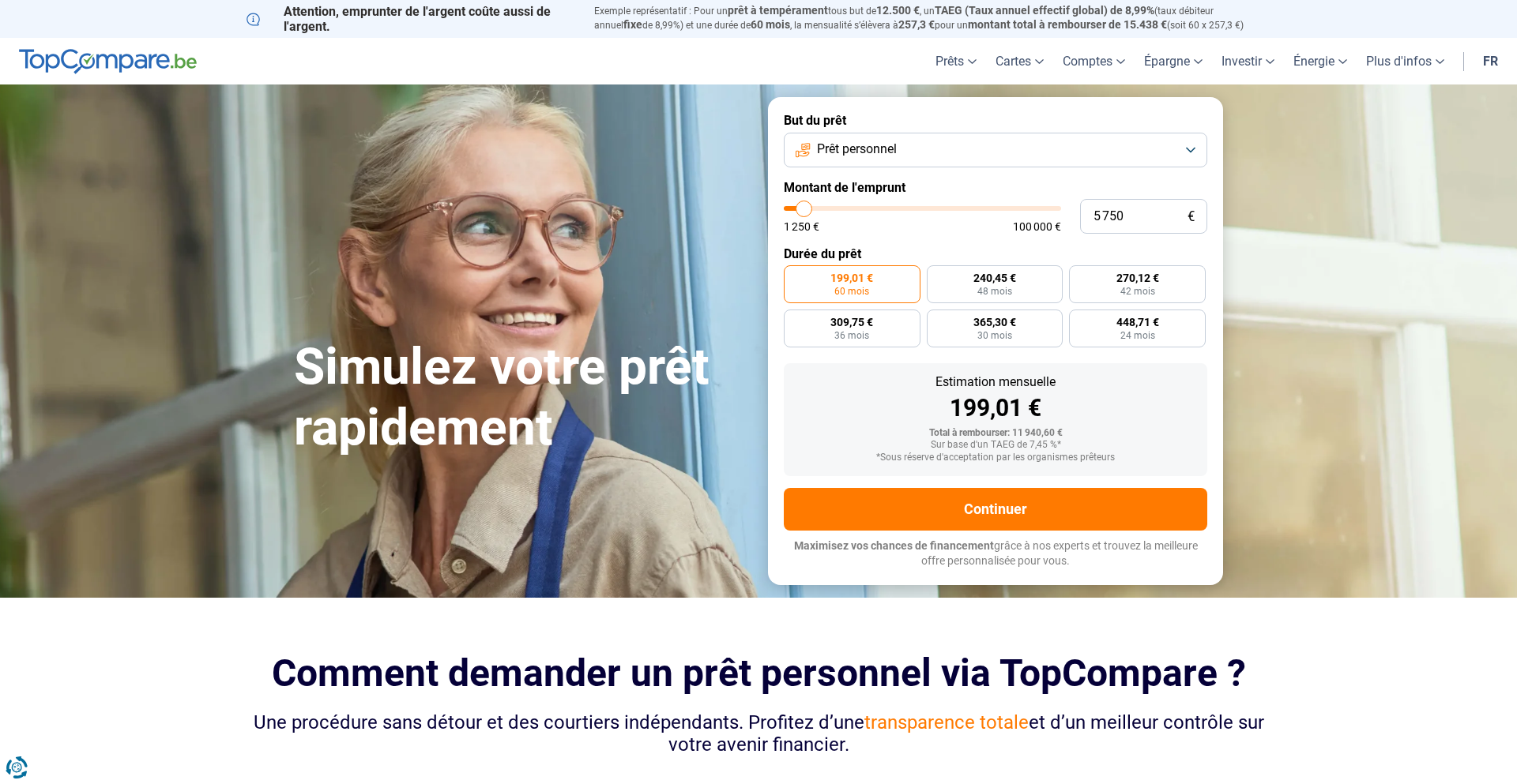
type input "5 500"
type input "5500"
type input "5 000"
type input "5000"
type input "4 750"
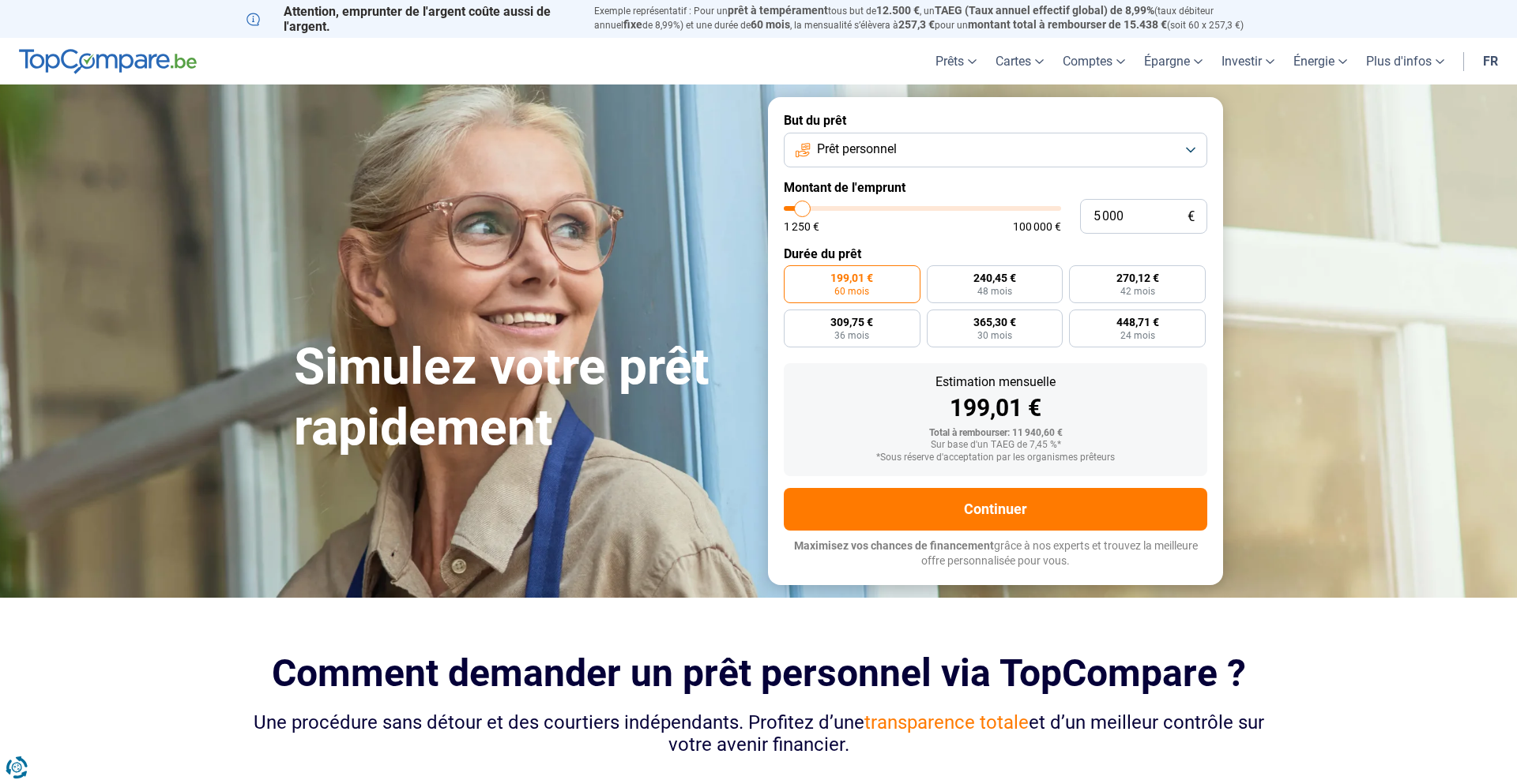
type input "4750"
type input "4 500"
type input "4500"
type input "4 250"
type input "4250"
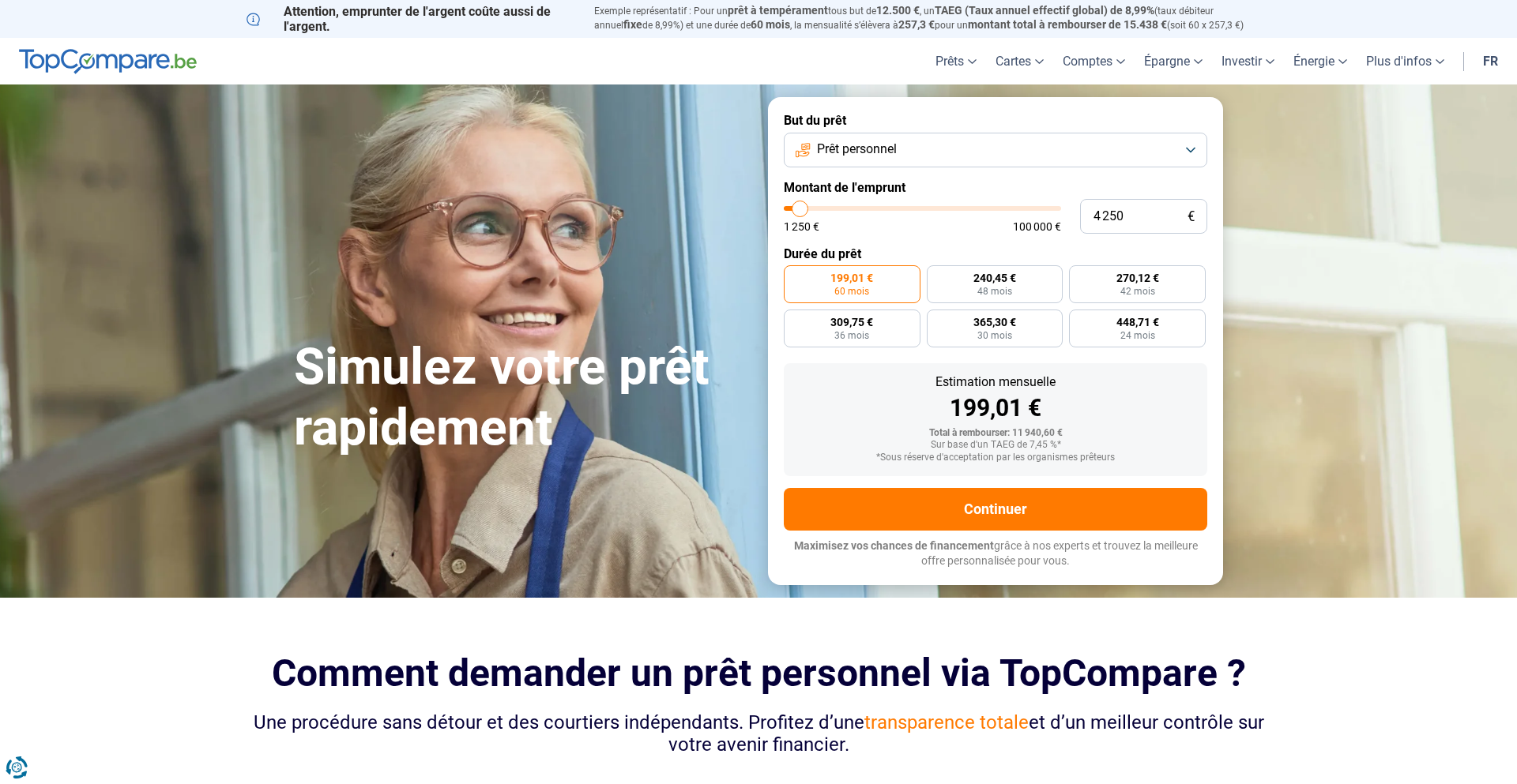
type input "4 000"
type input "4000"
type input "3 750"
type input "3750"
type input "3 500"
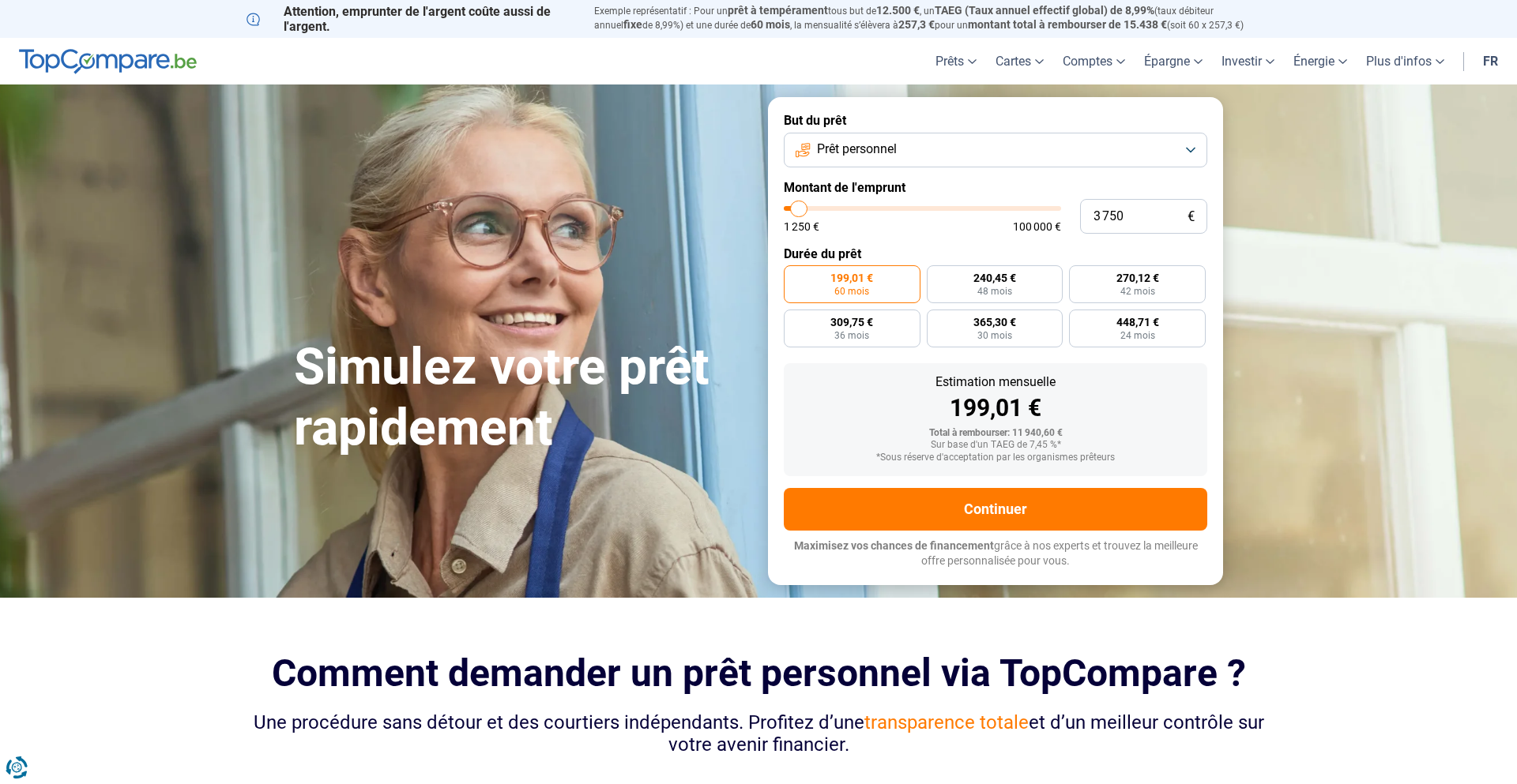
type input "3500"
type input "3 000"
type input "3000"
type input "2 750"
type input "2750"
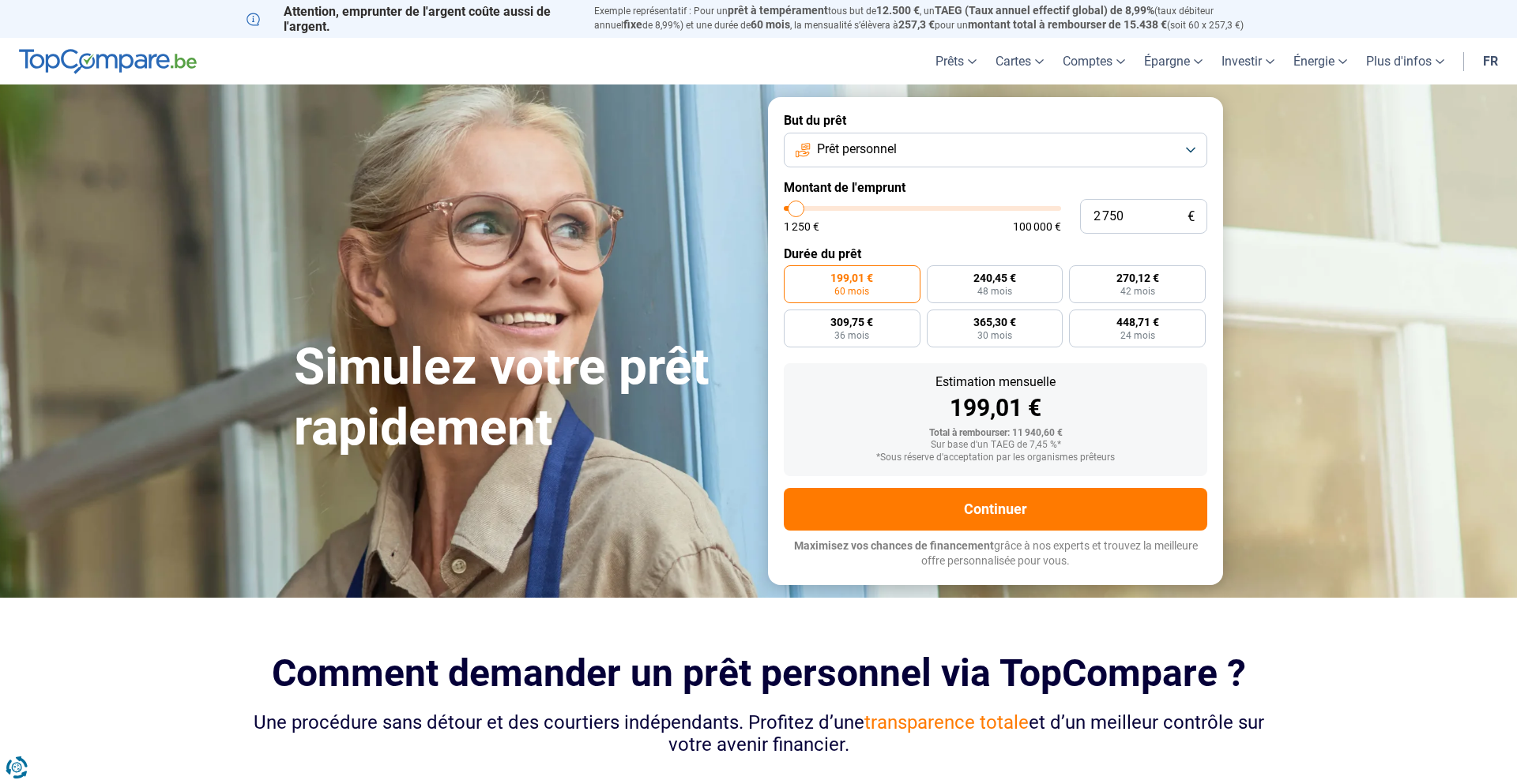
type input "2 500"
type input "2500"
type input "2 250"
type input "2250"
type input "2 000"
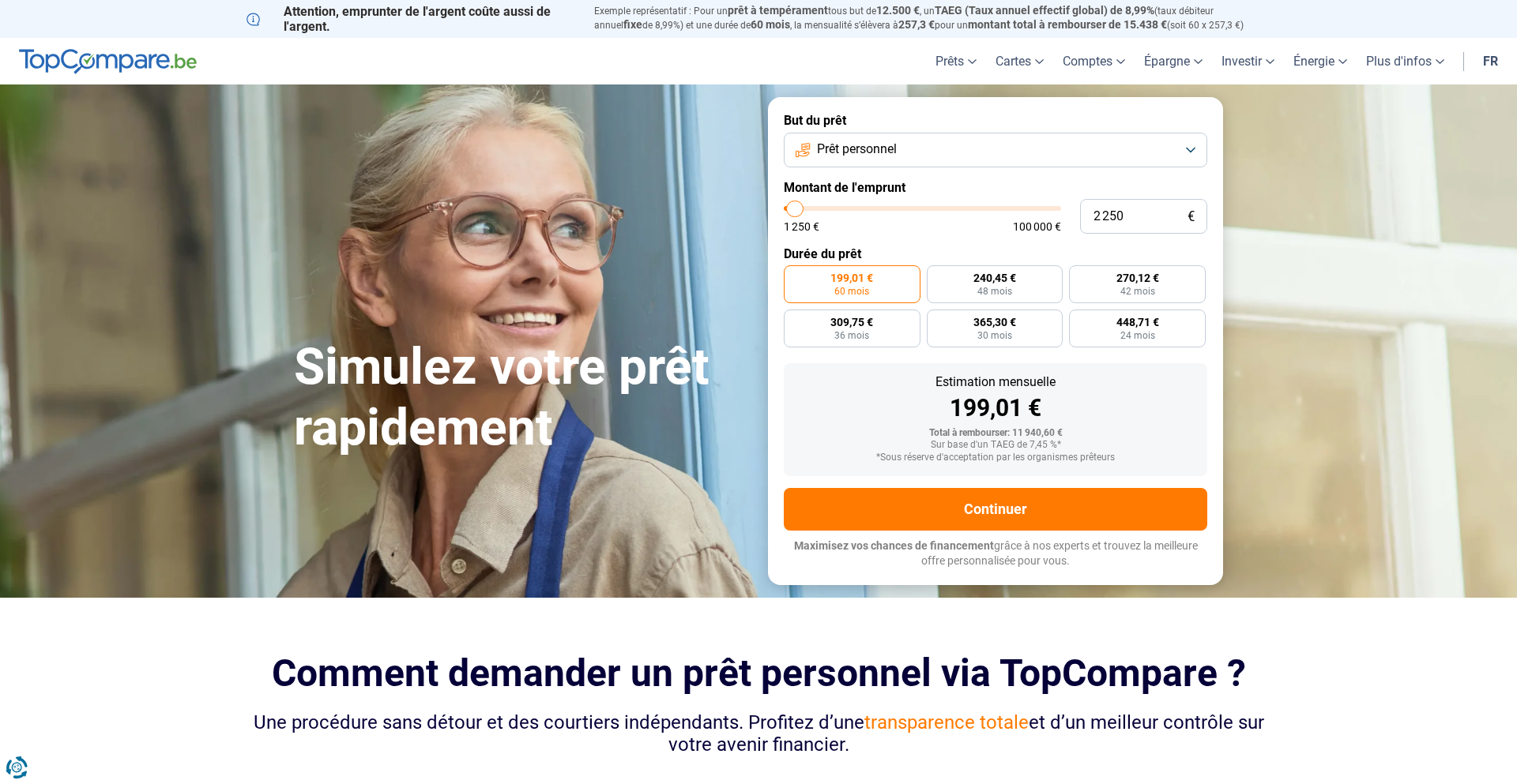
type input "2000"
type input "1 750"
type input "1750"
type input "1 500"
type input "1500"
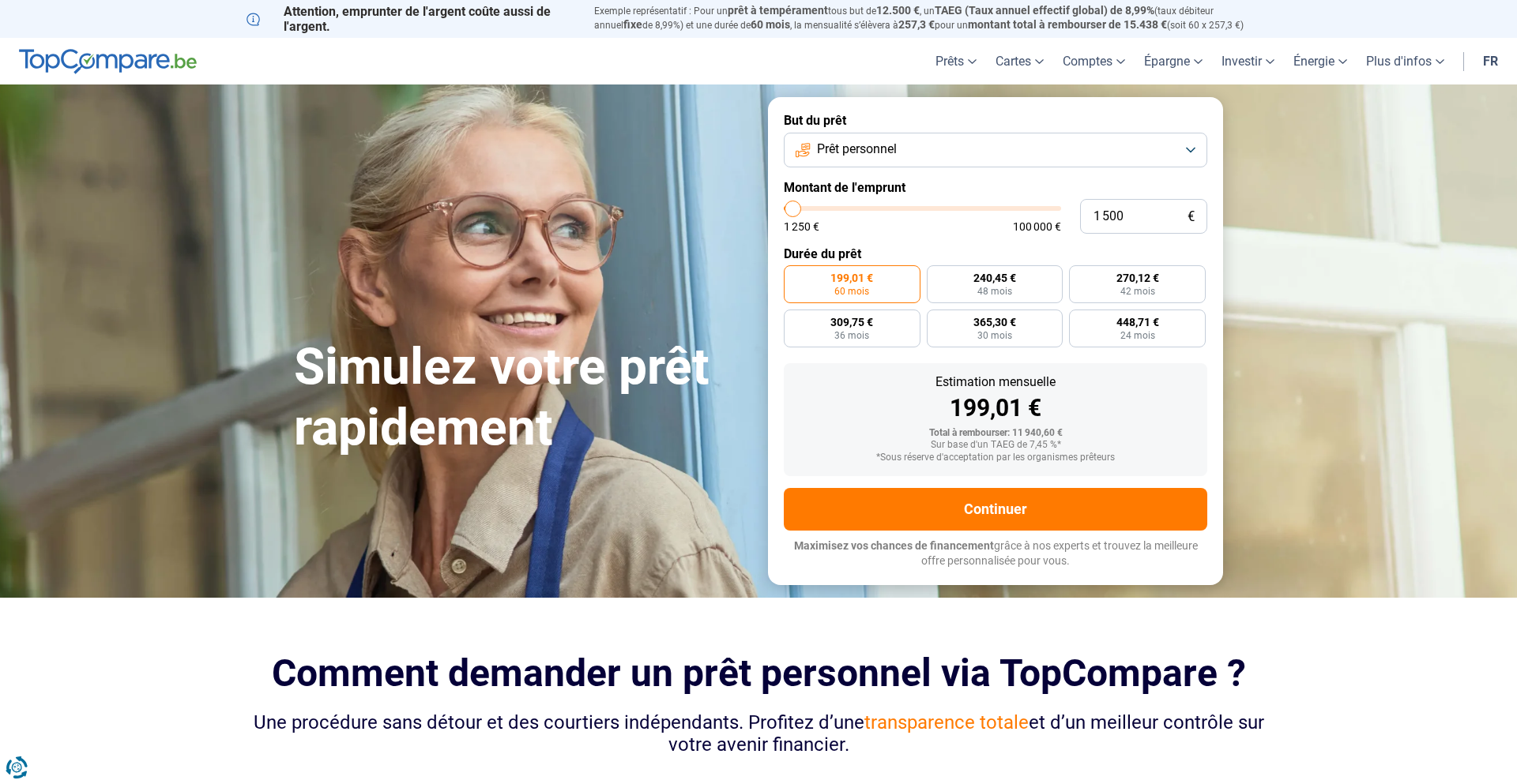
type input "1 250"
type input "1250"
type input "1 500"
type input "1500"
type input "1 750"
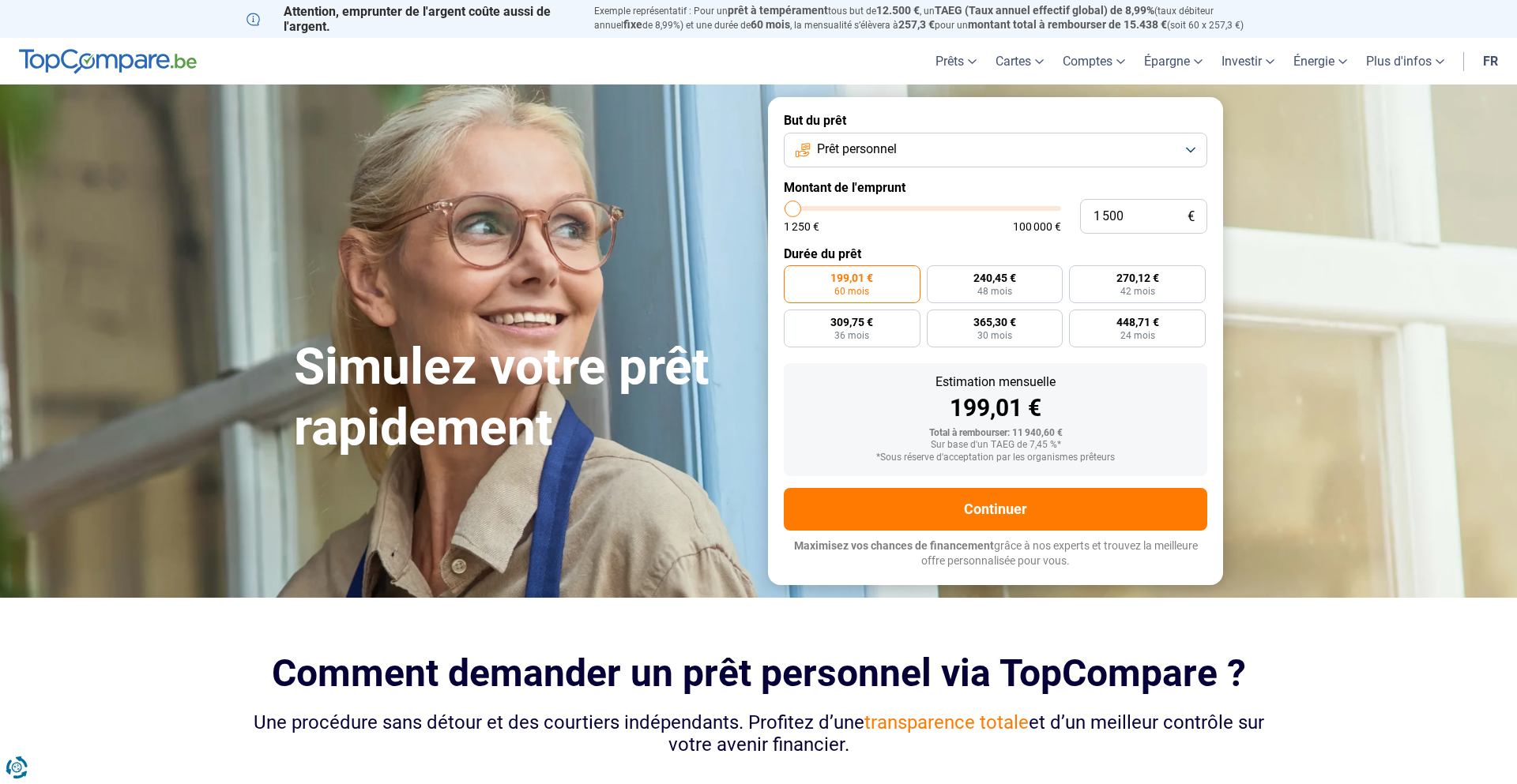
type input "1750"
type input "2 250"
type input "2250"
type input "2 500"
type input "2500"
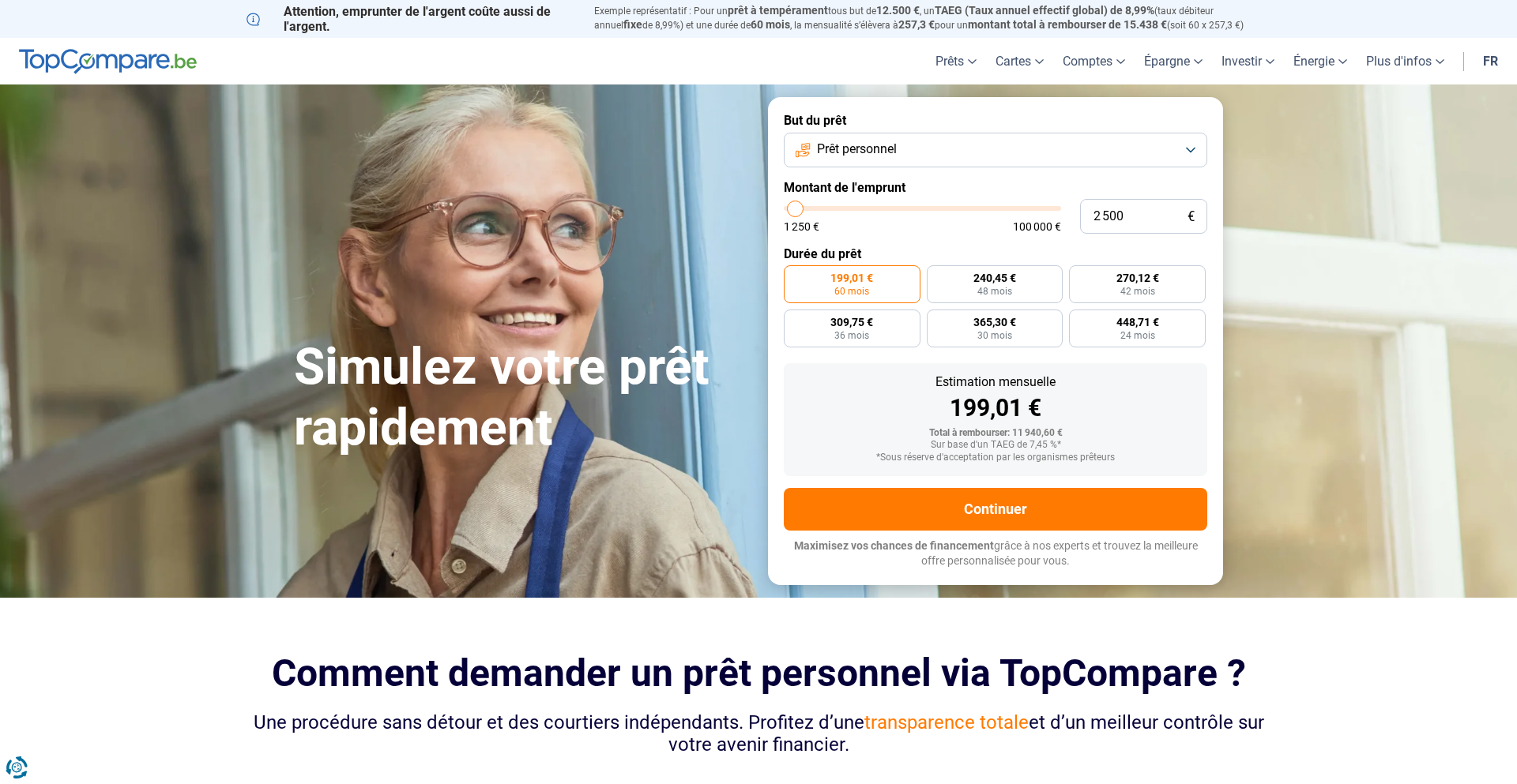
type input "2 750"
type input "2750"
type input "3 000"
type input "3000"
type input "3 250"
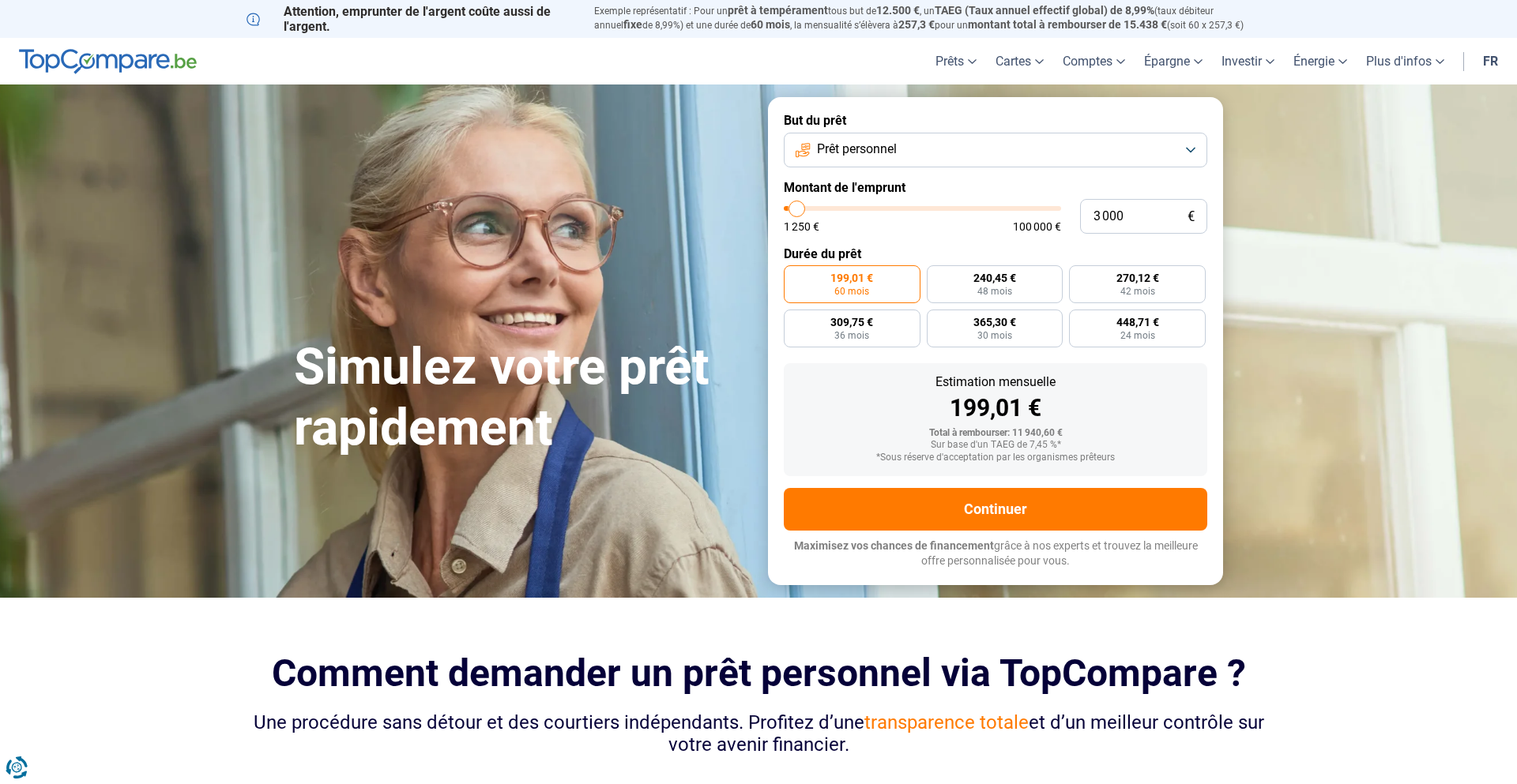
type input "3250"
type input "3 500"
type input "3500"
type input "3 750"
type input "3750"
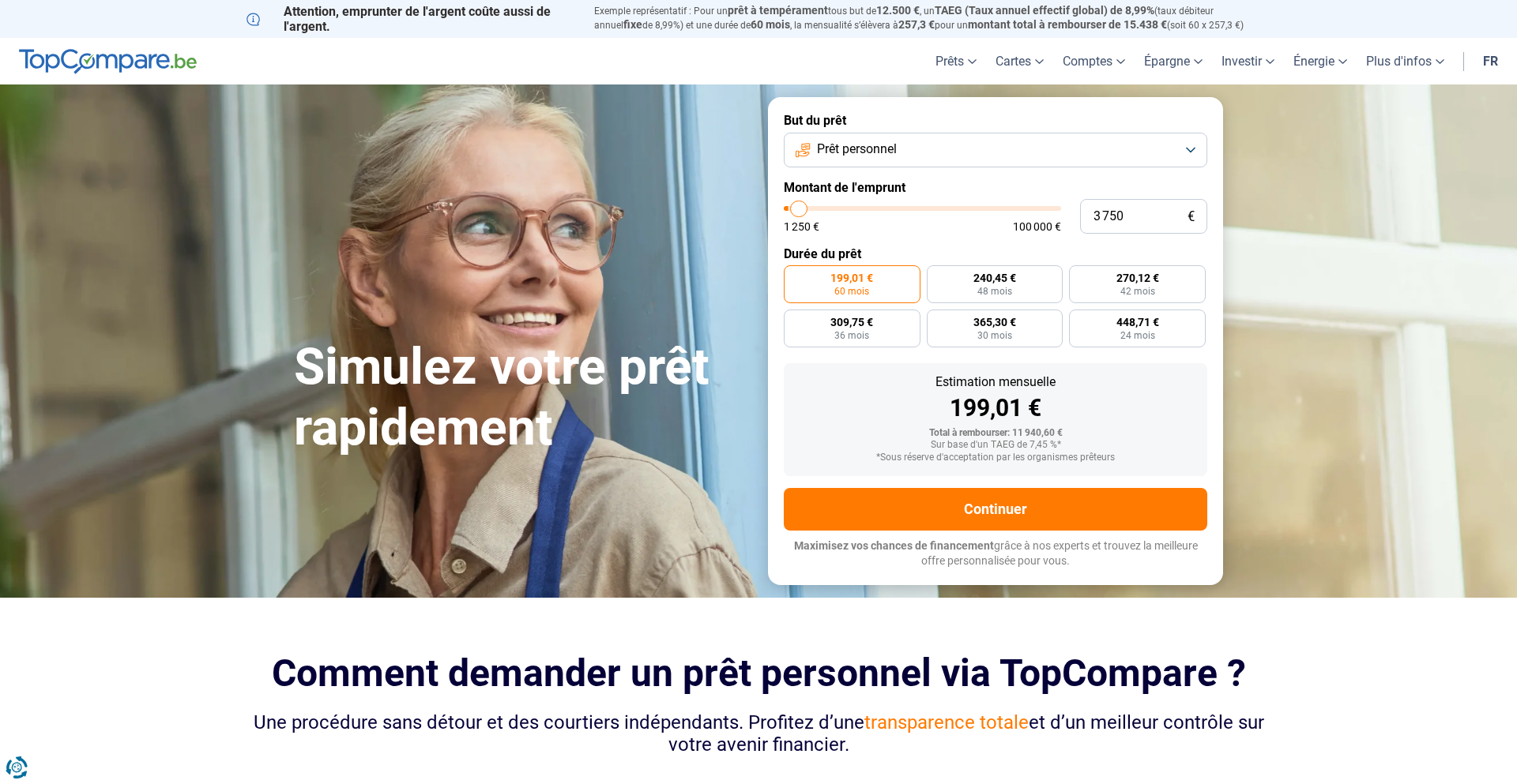
type input "4 000"
type input "4000"
type input "4 250"
type input "4250"
type input "4 500"
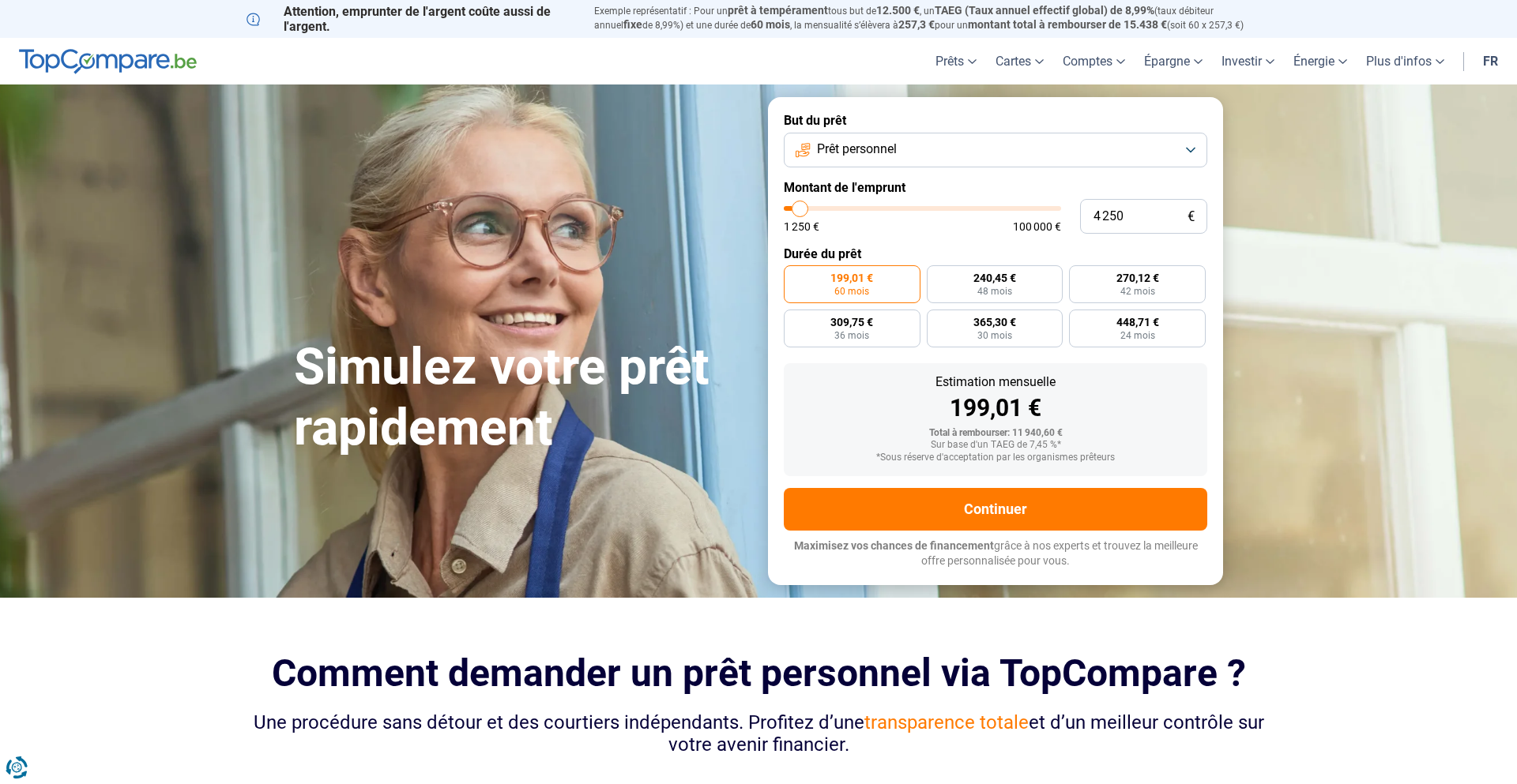
type input "4500"
type input "4 250"
type input "4250"
type input "4 000"
type input "4000"
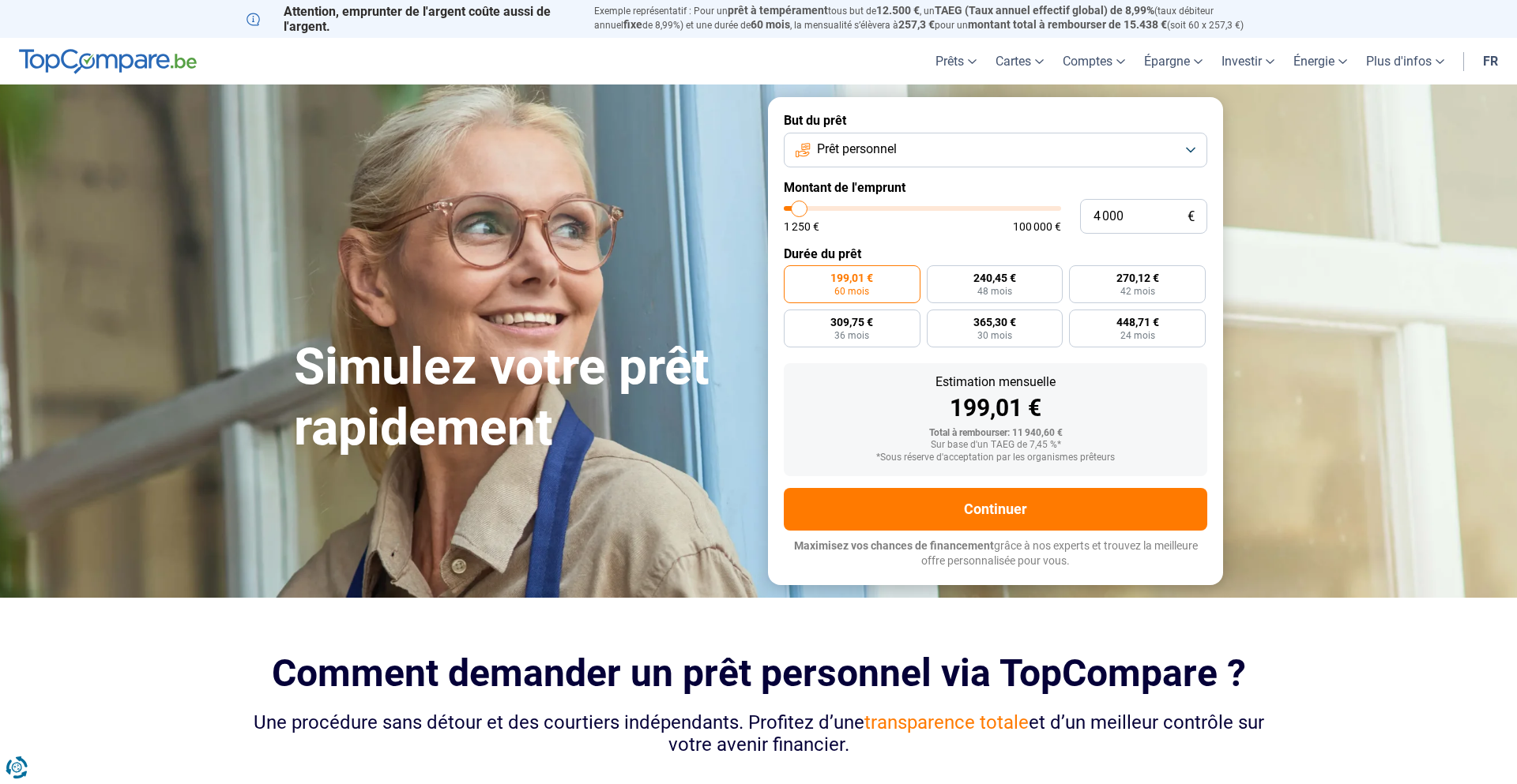
type input "3 750"
type input "3750"
type input "3 500"
type input "3500"
type input "3 250"
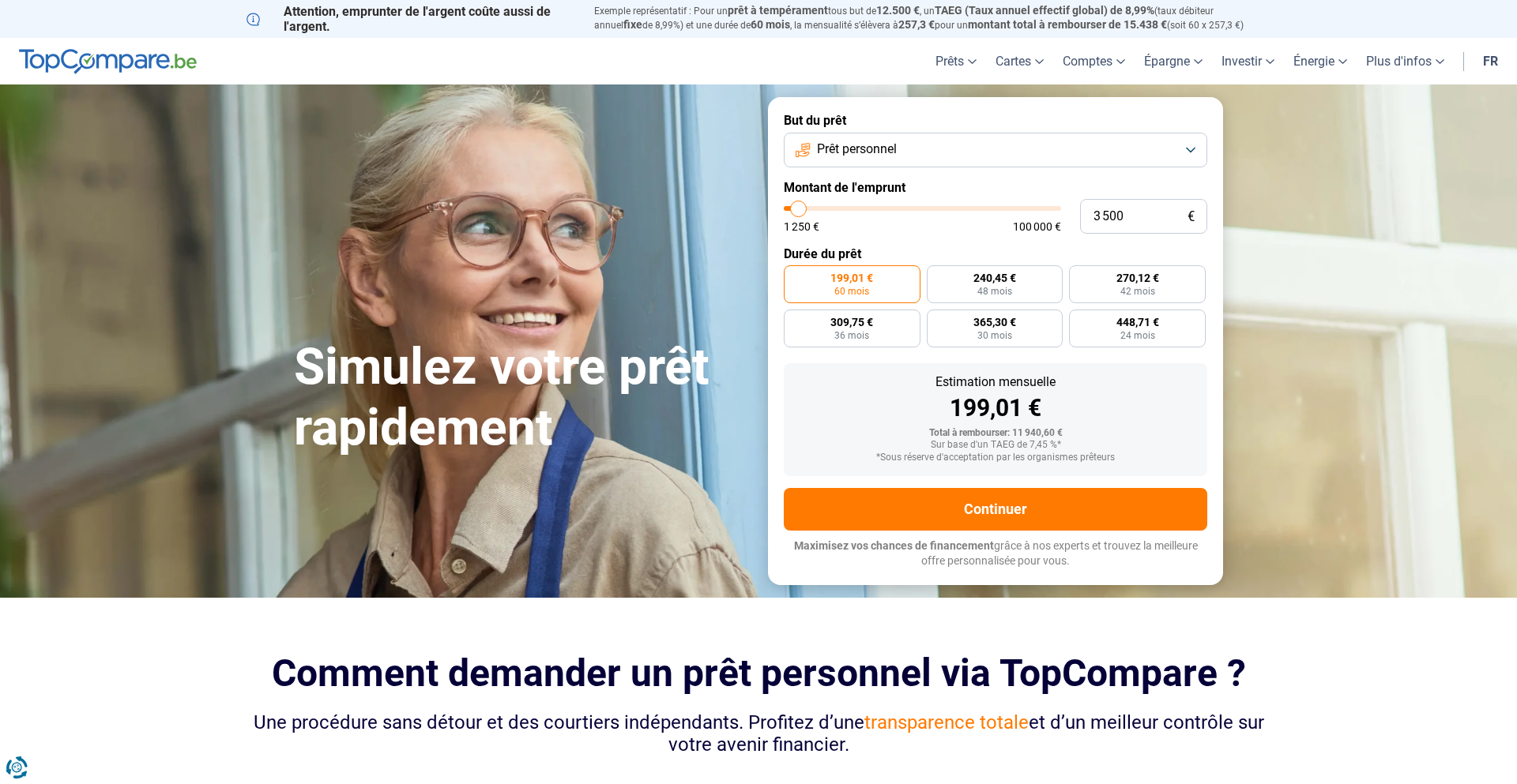
type input "3250"
type input "3 000"
type input "3000"
type input "2 750"
type input "2750"
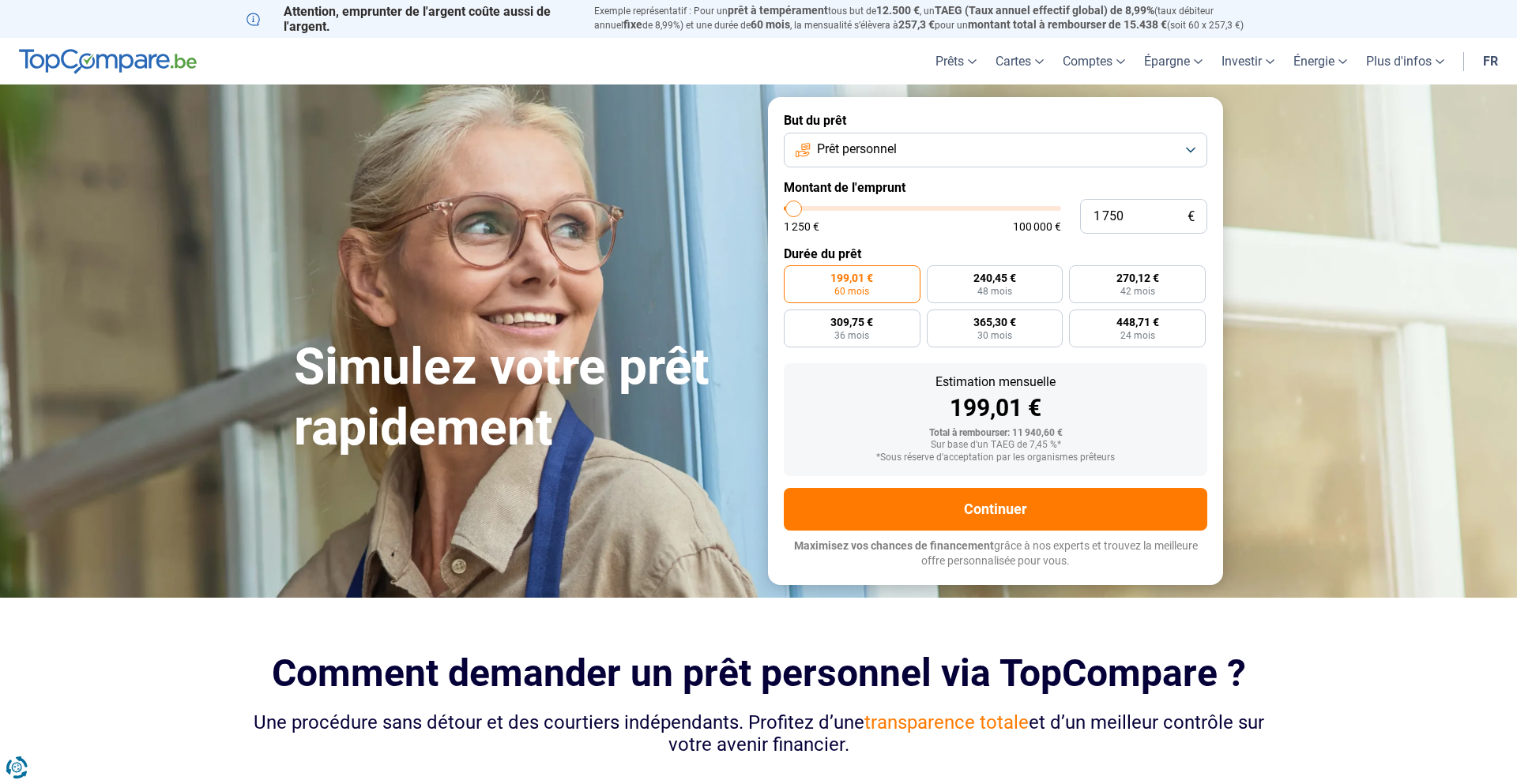
drag, startPoint x: 814, startPoint y: 208, endPoint x: 794, endPoint y: 222, distance: 24.4
click at [794, 210] on input "range" at bounding box center [922, 208] width 278 height 4
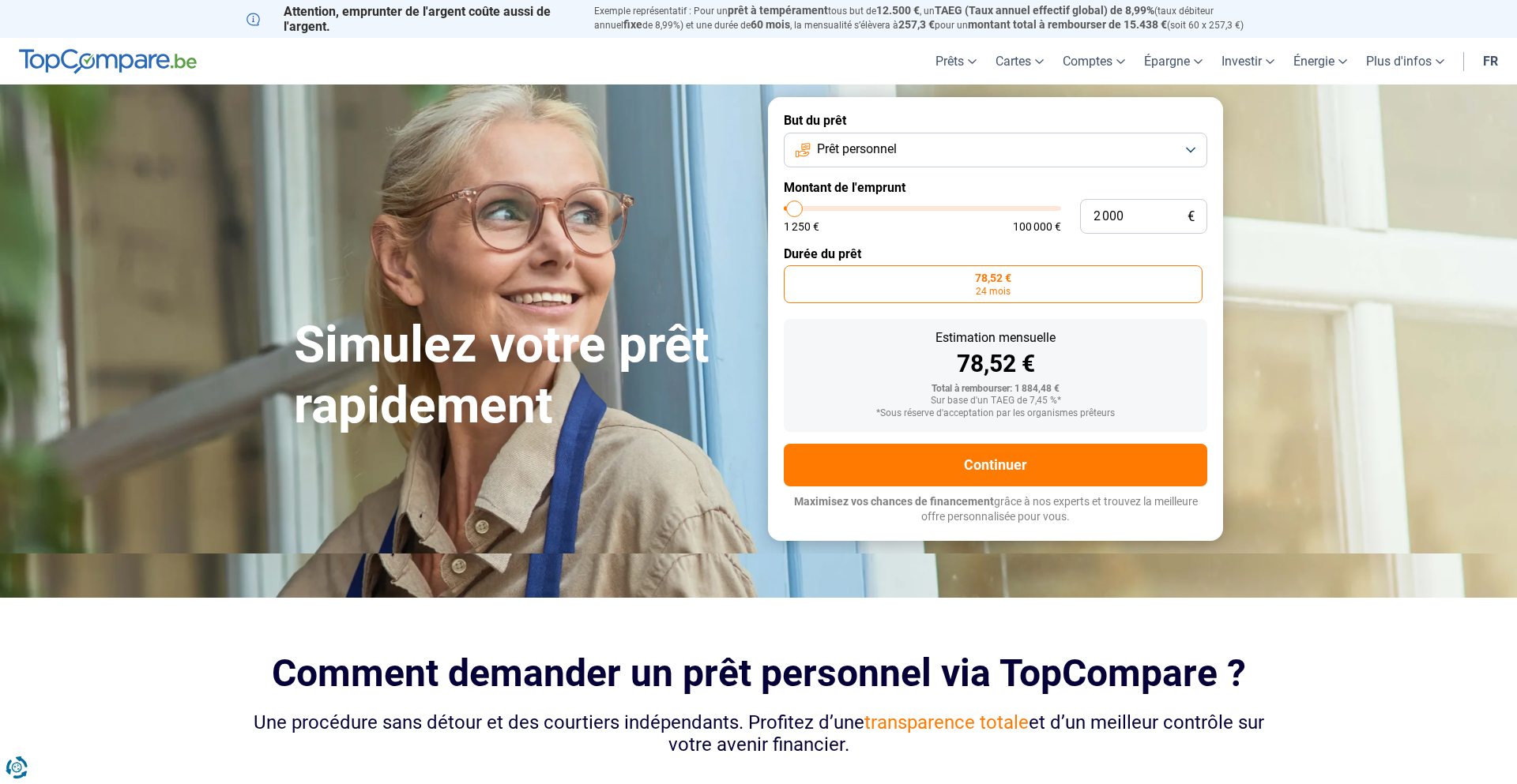
click at [794, 210] on input "range" at bounding box center [922, 208] width 278 height 4
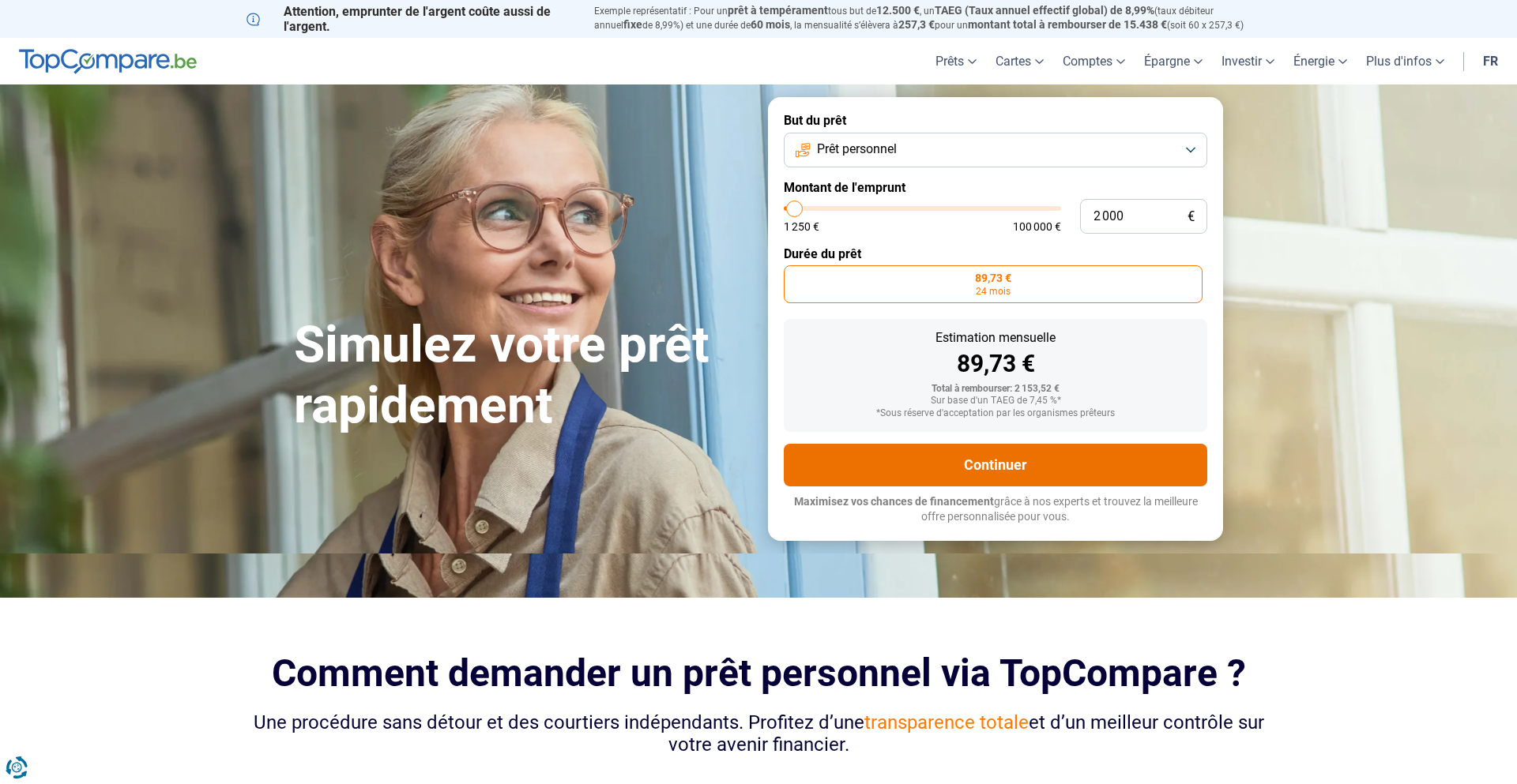
click at [925, 461] on button "Continuer" at bounding box center [995, 466] width 424 height 43
